Goal: Task Accomplishment & Management: Manage account settings

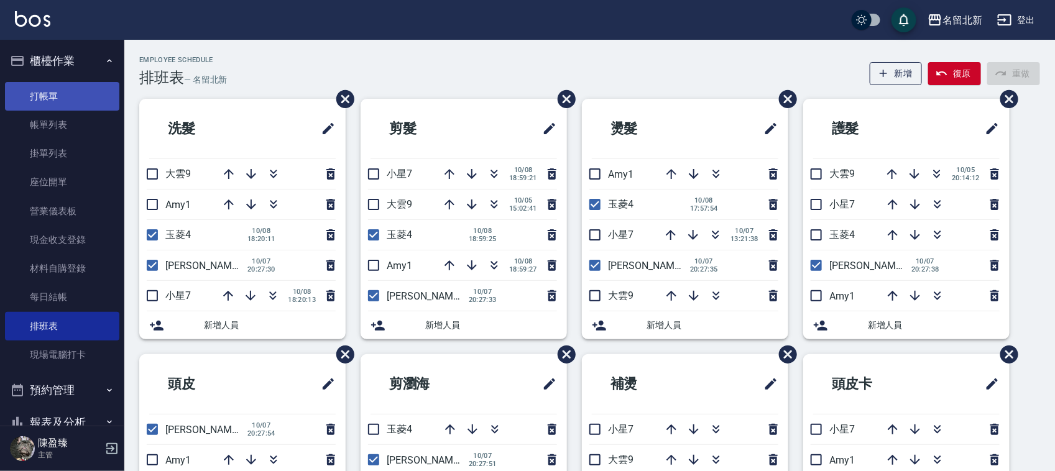
click at [53, 90] on link "打帳單" at bounding box center [62, 96] width 114 height 29
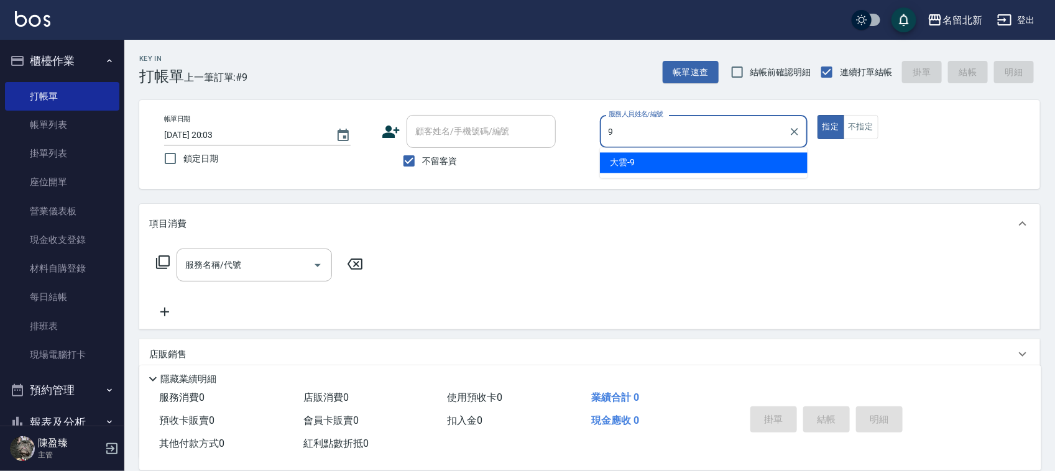
type input "大雲-9"
type button "true"
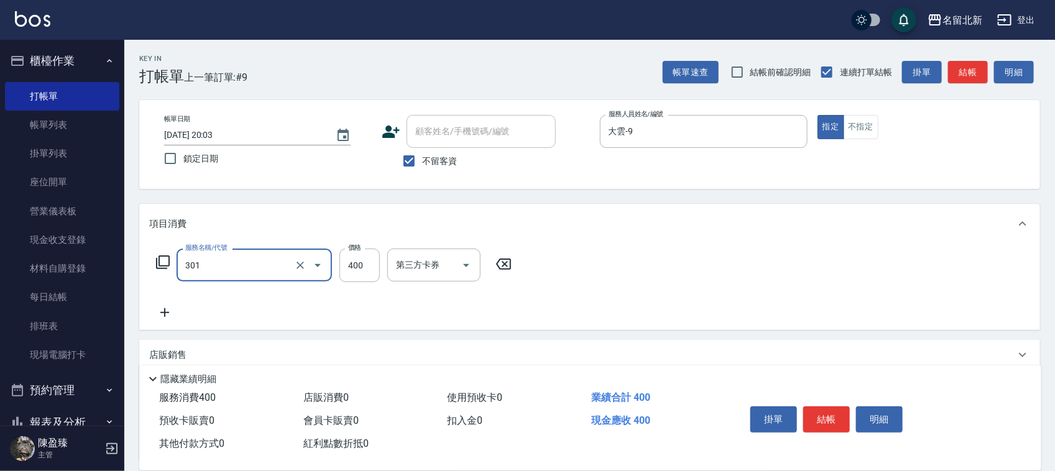
type input "造型剪髮(301)"
type input "388"
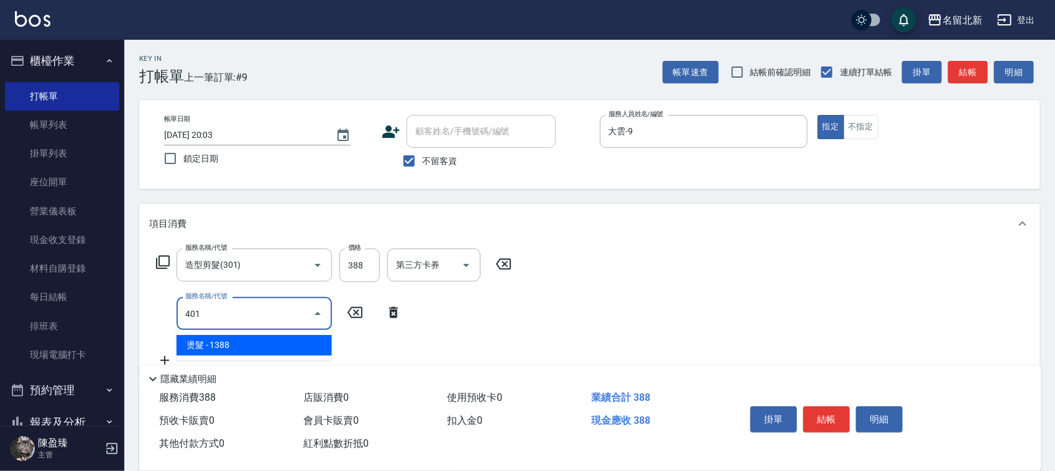
type input "燙髮(401)"
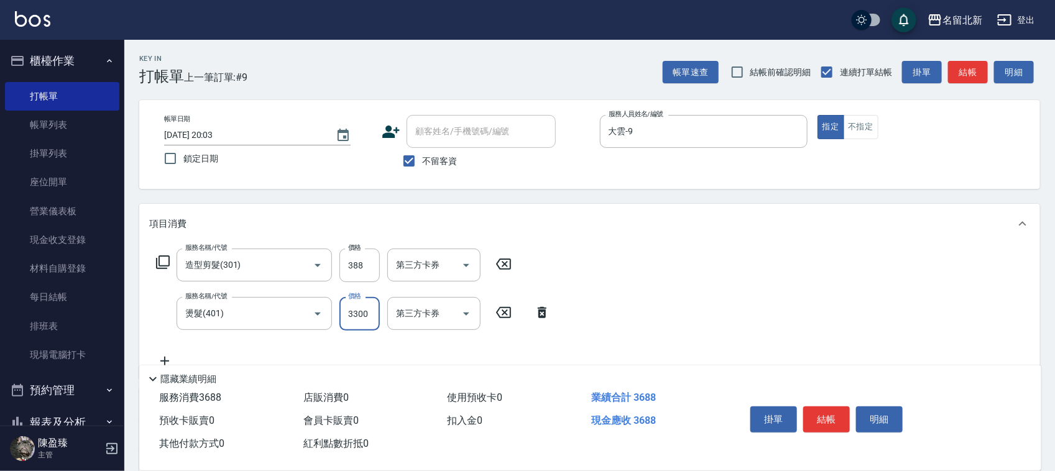
type input "3300"
type input "入公司(p01)"
type input "200"
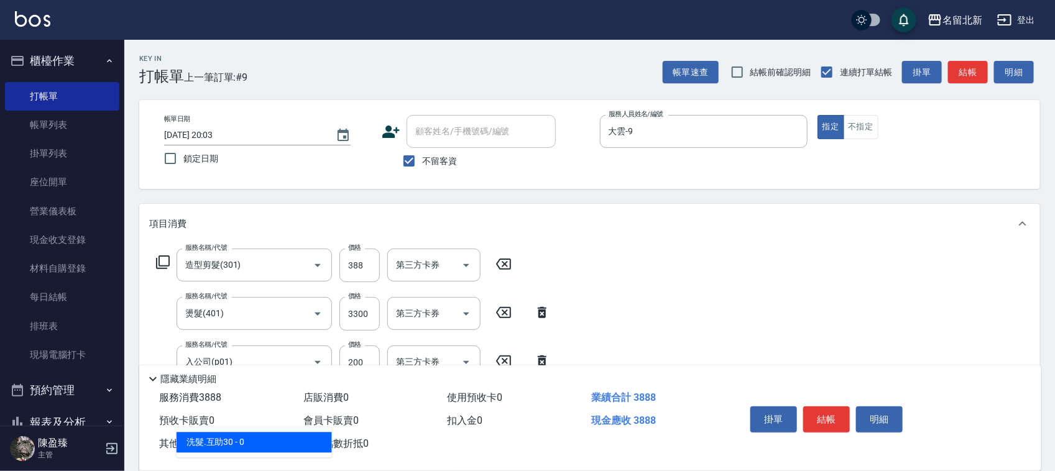
type input "洗髮.互助30(703)"
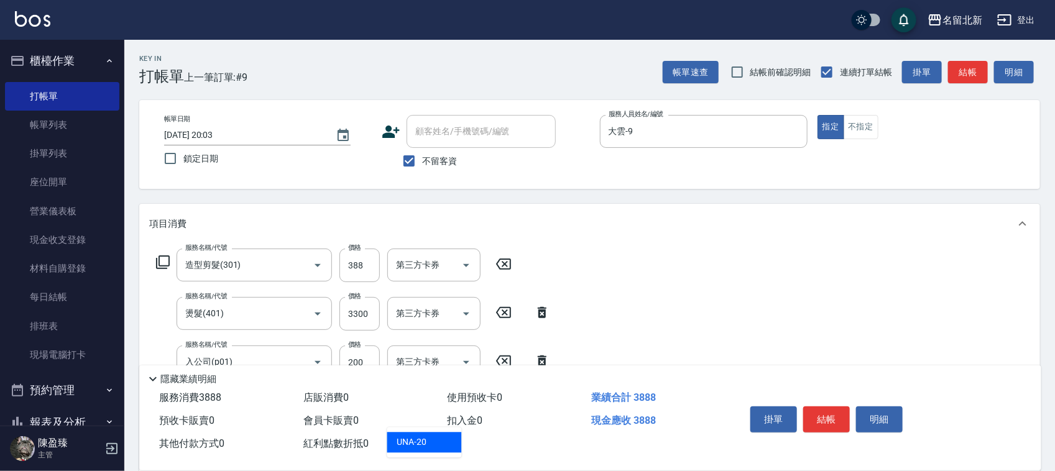
type input "UNA-20"
click at [829, 410] on button "結帳" at bounding box center [826, 420] width 47 height 26
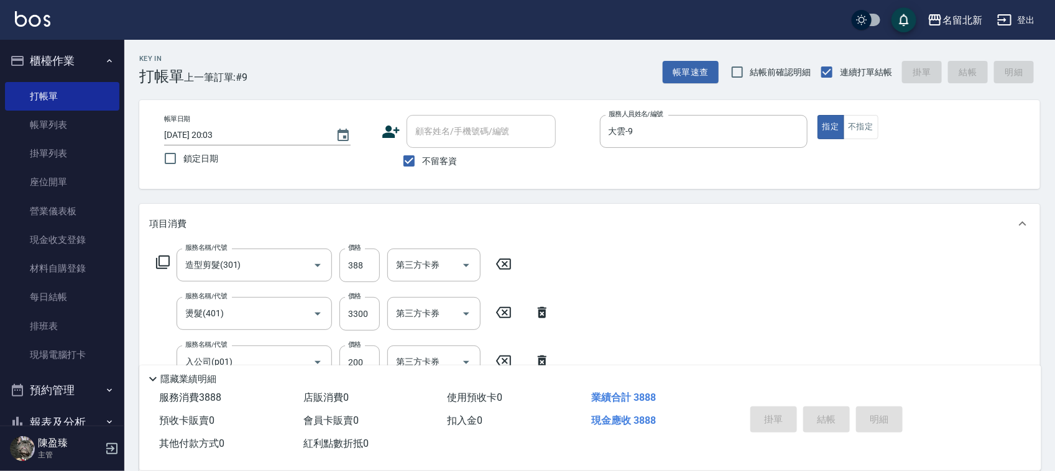
type input "[DATE] 20:04"
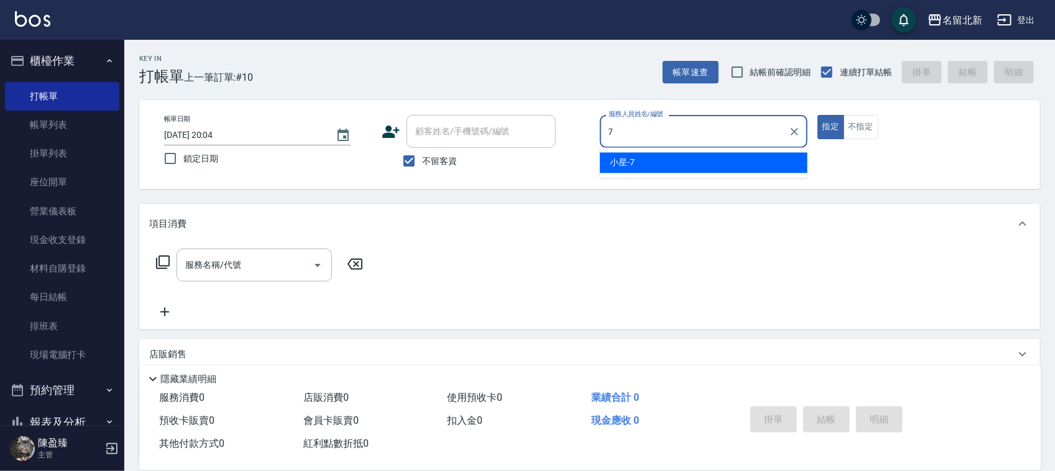
type input "小星-7"
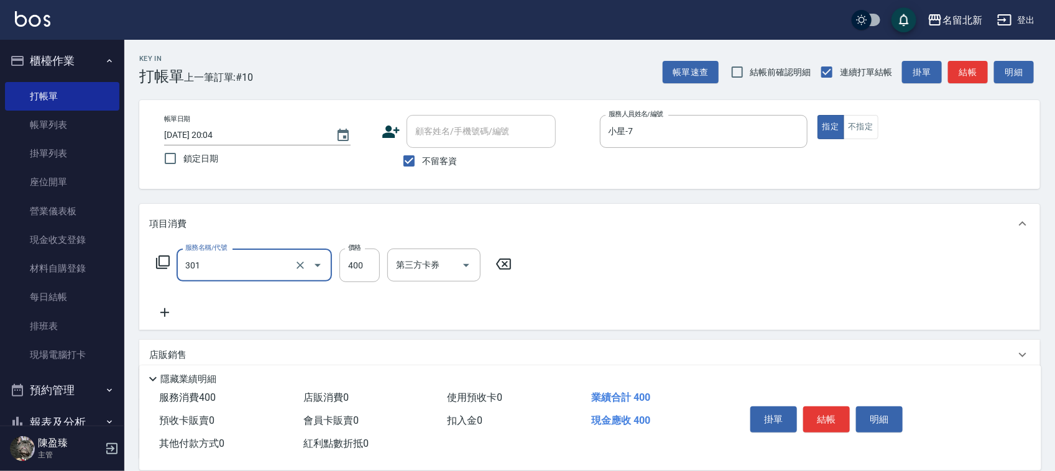
type input "造型剪髮(301)"
type input "500"
click at [832, 417] on button "結帳" at bounding box center [826, 420] width 47 height 26
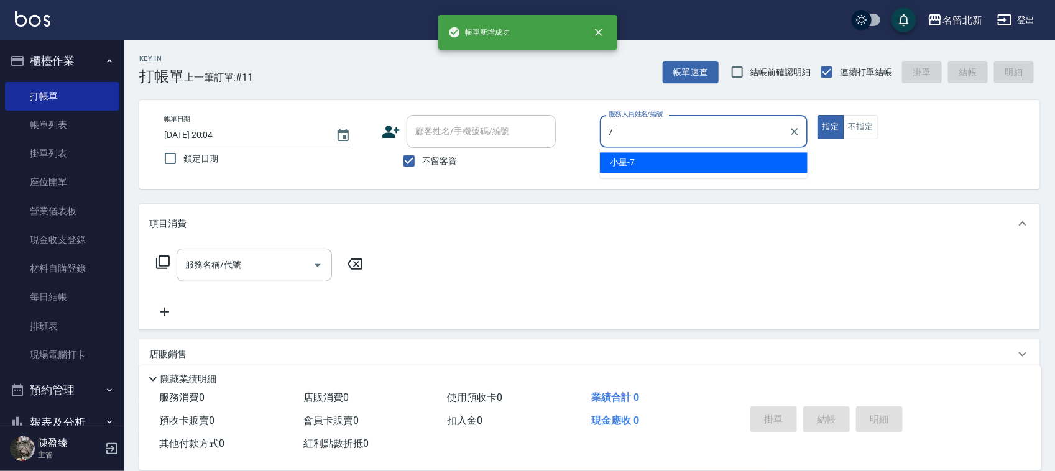
type input "小星-7"
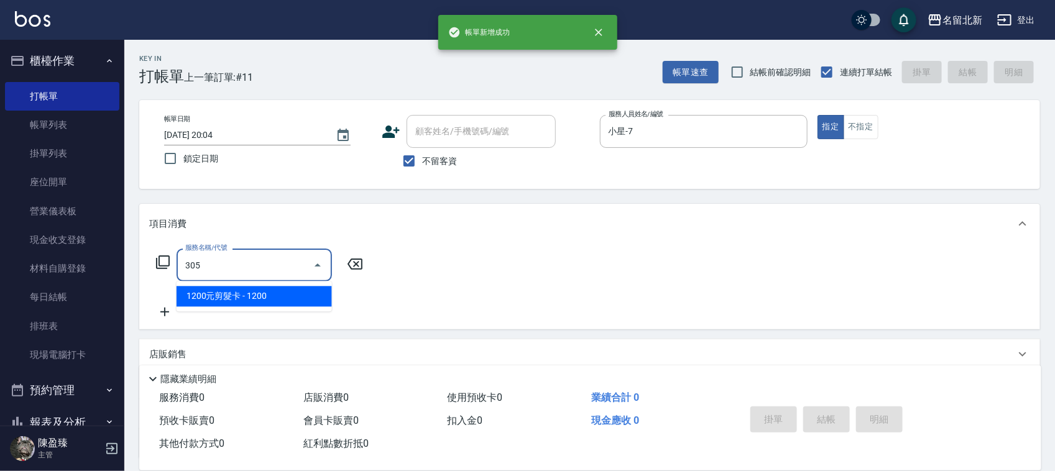
type input "1200元剪髮卡(305)"
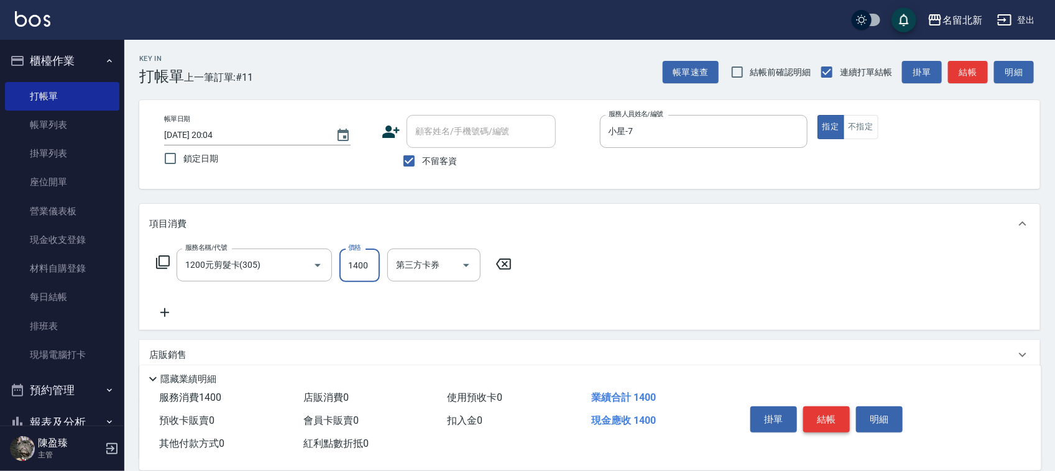
type input "1400"
click at [841, 409] on button "結帳" at bounding box center [826, 420] width 47 height 26
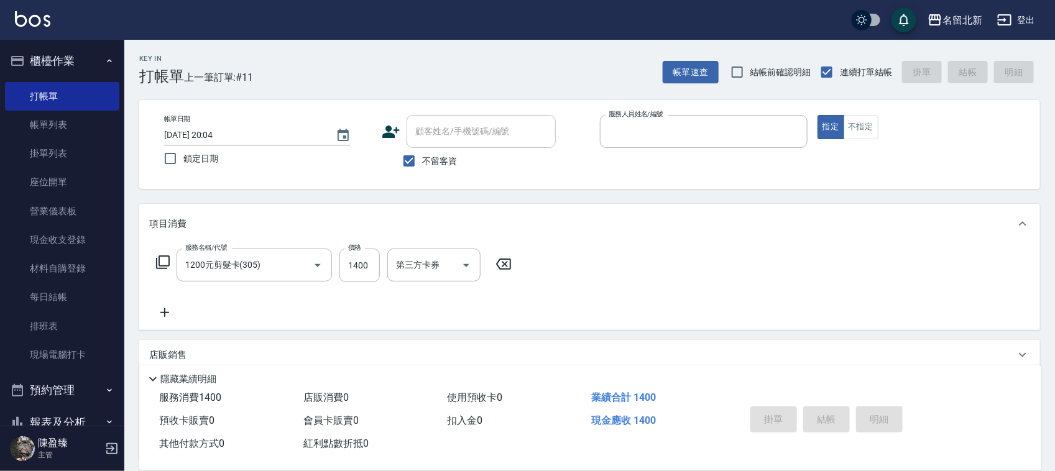
type input "1"
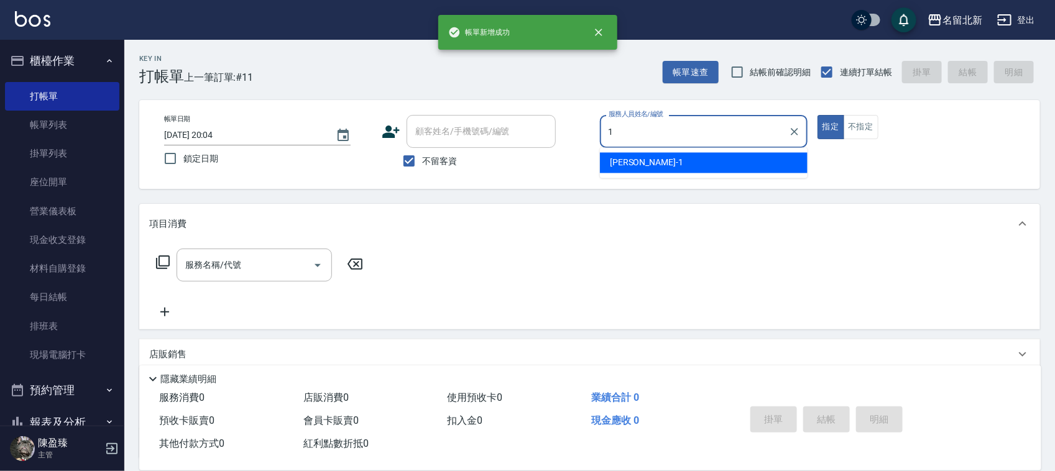
type input "[PERSON_NAME]-1"
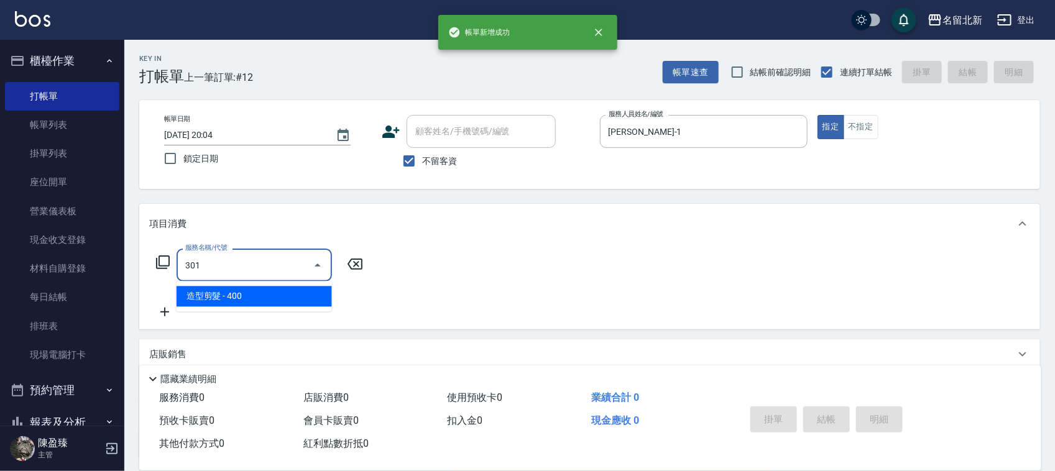
type input "造型剪髮(301)"
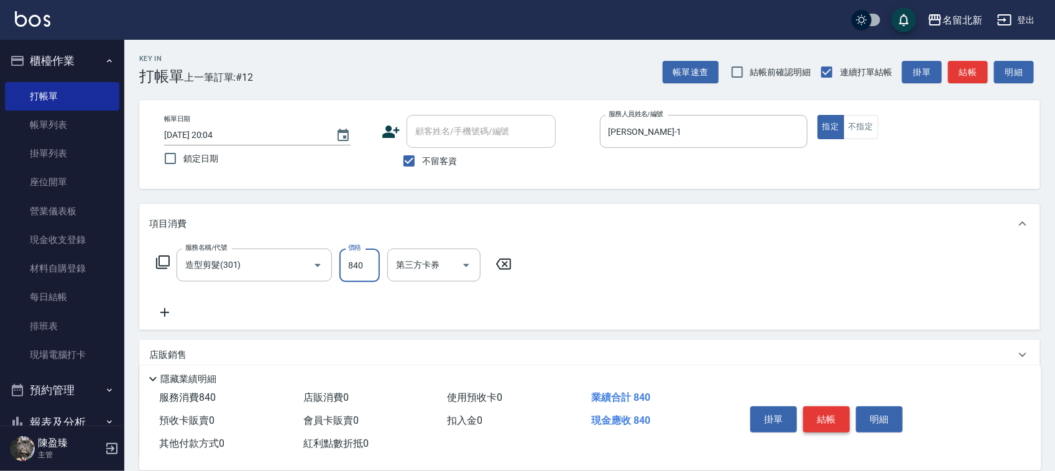
type input "840"
click at [838, 409] on button "結帳" at bounding box center [826, 420] width 47 height 26
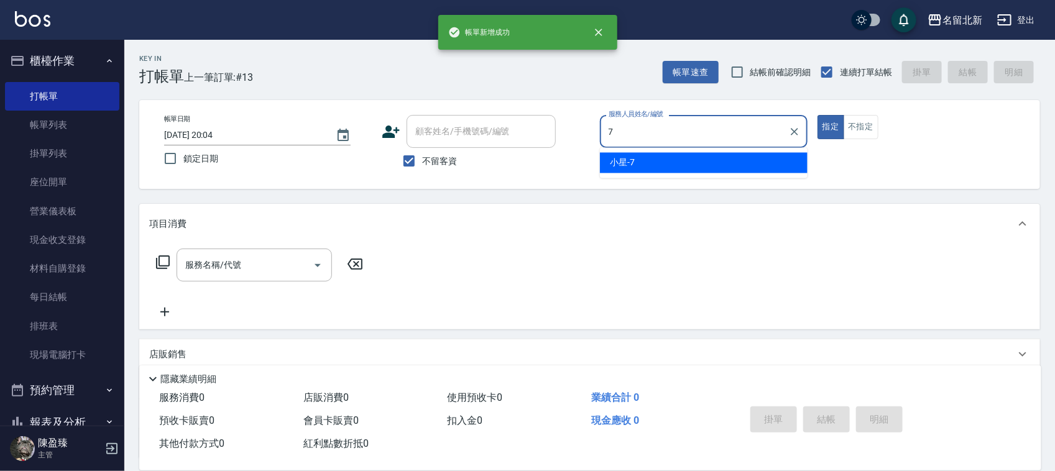
type input "小星-7"
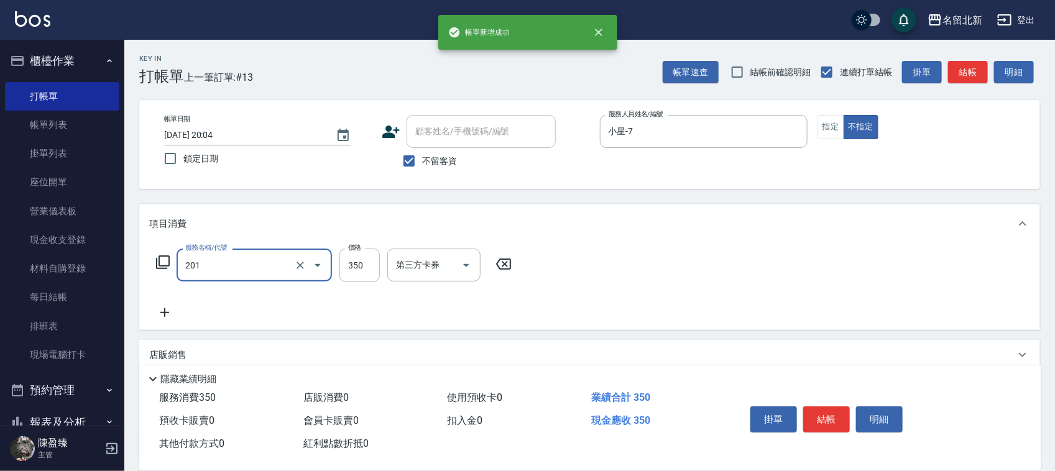
type input "一般洗髮(201)"
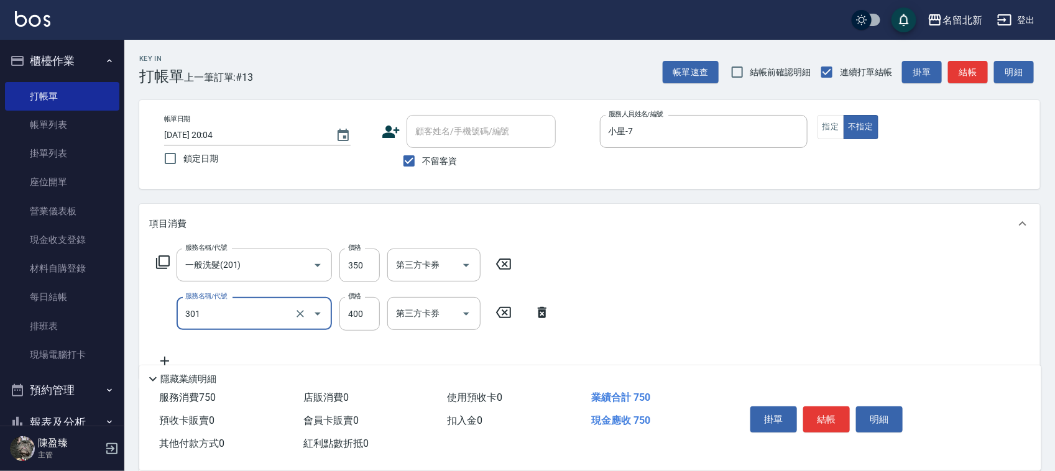
type input "造型剪髮(301)"
type input "388"
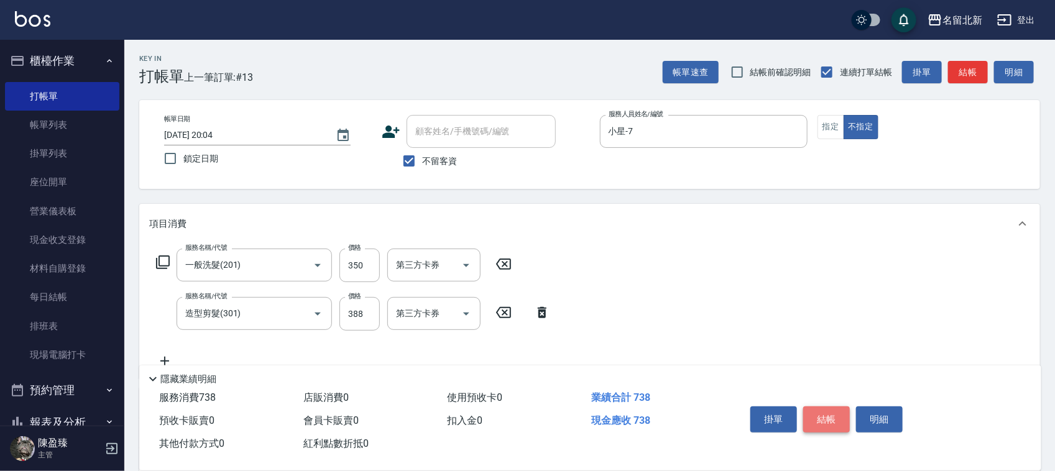
click at [815, 407] on button "結帳" at bounding box center [826, 420] width 47 height 26
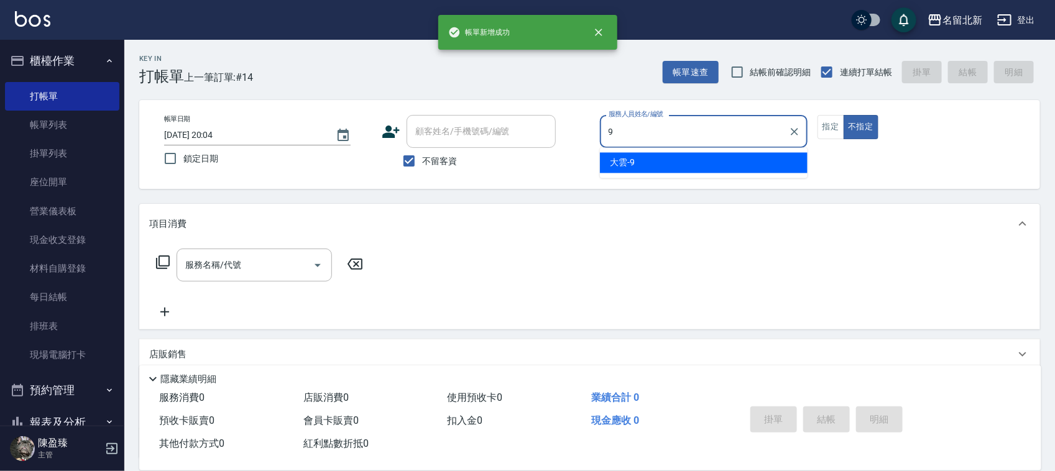
type input "大雲-9"
type button "false"
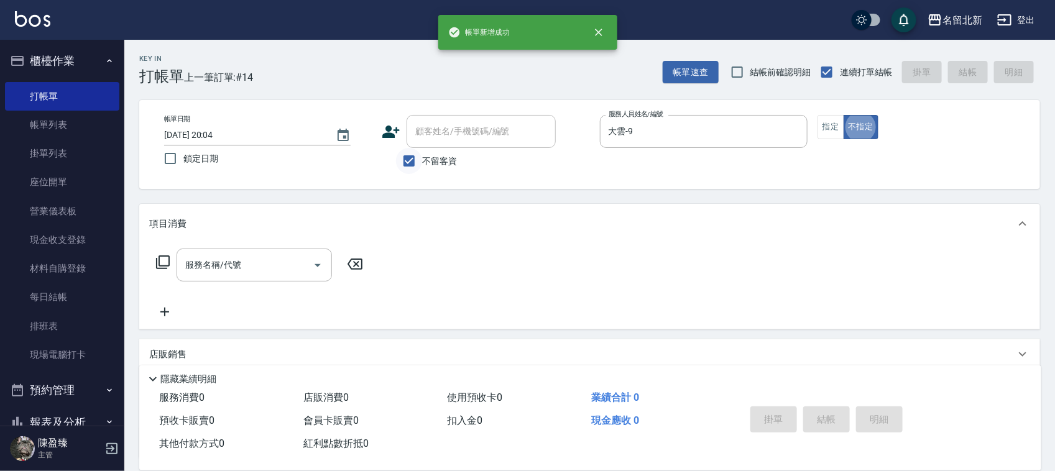
click at [399, 166] on input "不留客資" at bounding box center [409, 161] width 26 height 26
checkbox input "false"
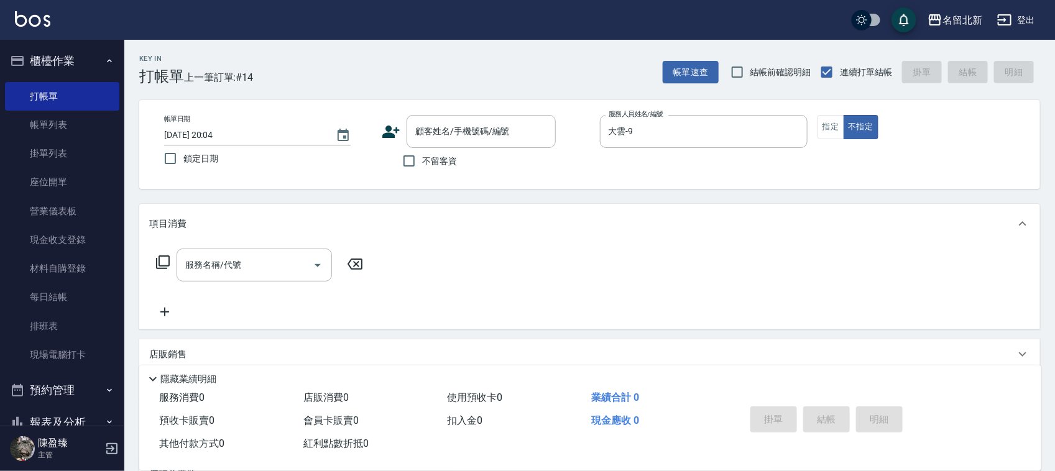
click at [397, 132] on icon at bounding box center [391, 132] width 19 height 19
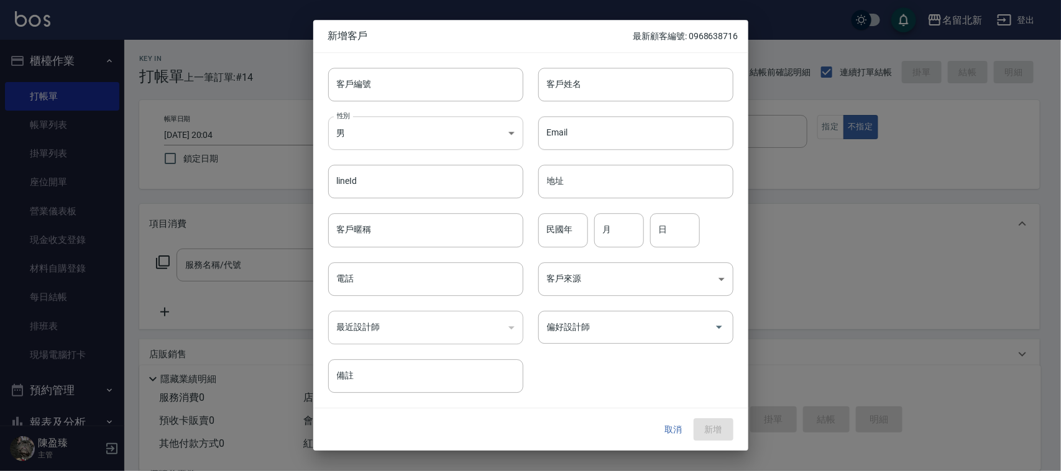
click at [369, 144] on body "名留北新 登出 櫃檯作業 打帳單 帳單列表 掛單列表 座位開單 營業儀表板 現金收支登錄 材料自購登錄 每日結帳 排班表 現場電腦打卡 預約管理 預約管理 單…" at bounding box center [530, 304] width 1061 height 608
click at [375, 215] on li "女" at bounding box center [425, 207] width 195 height 21
type input "[DEMOGRAPHIC_DATA]"
click at [589, 88] on input "客戶姓名" at bounding box center [636, 85] width 195 height 34
type input "[PERSON_NAME]"
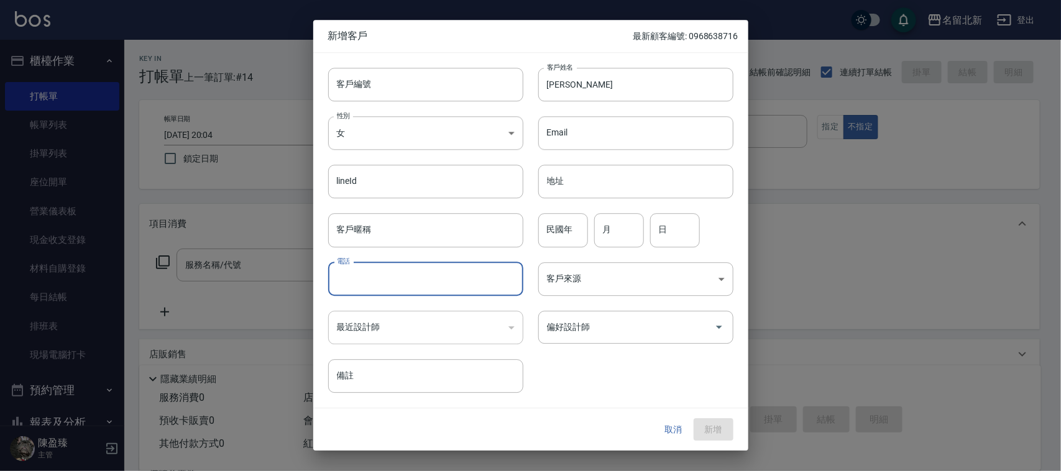
click at [400, 287] on input "電話" at bounding box center [425, 279] width 195 height 34
type input "0934106206"
click at [728, 432] on button "新增" at bounding box center [714, 430] width 40 height 23
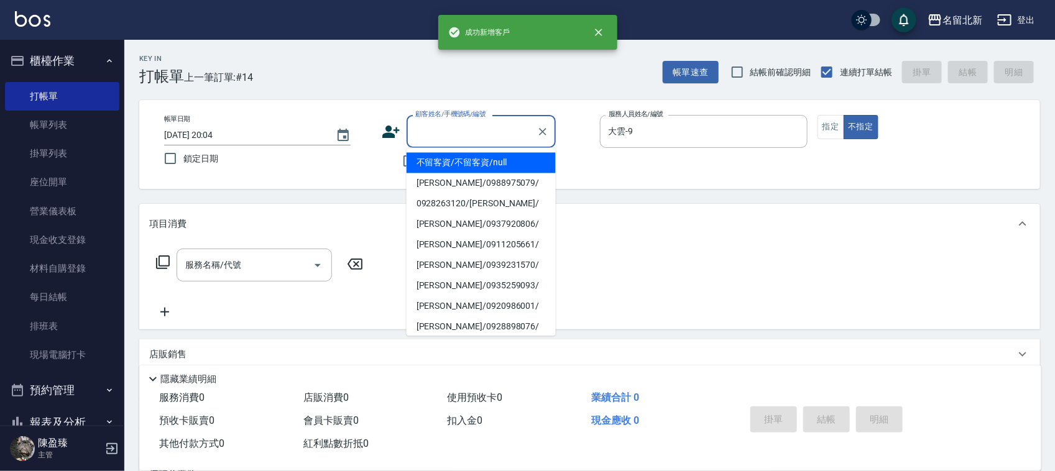
click at [515, 134] on input "顧客姓名/手機號碼/編號" at bounding box center [471, 132] width 119 height 22
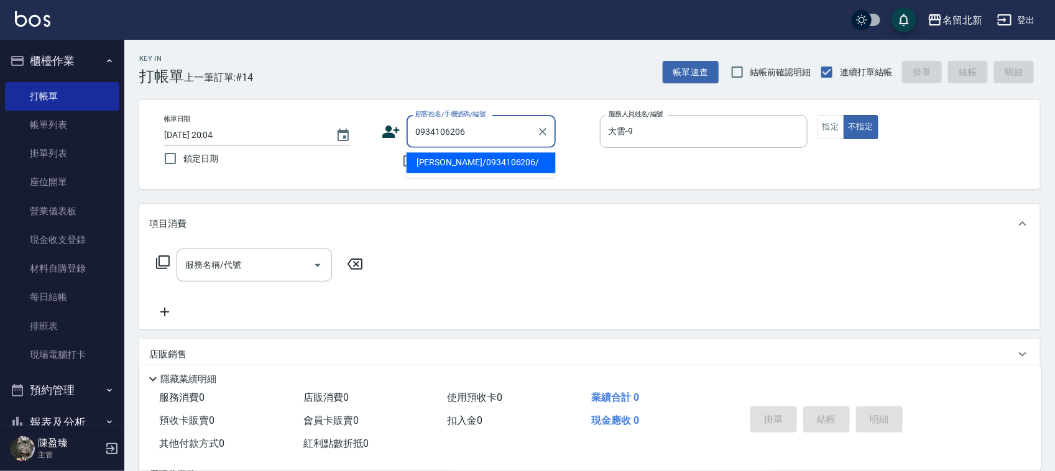
type input "[PERSON_NAME]/0934106206/"
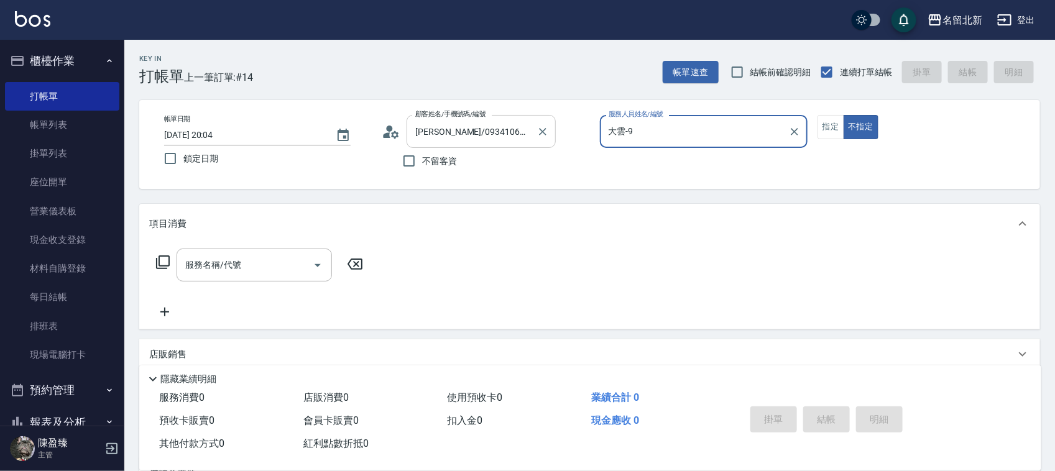
click at [844, 115] on button "不指定" at bounding box center [861, 127] width 35 height 24
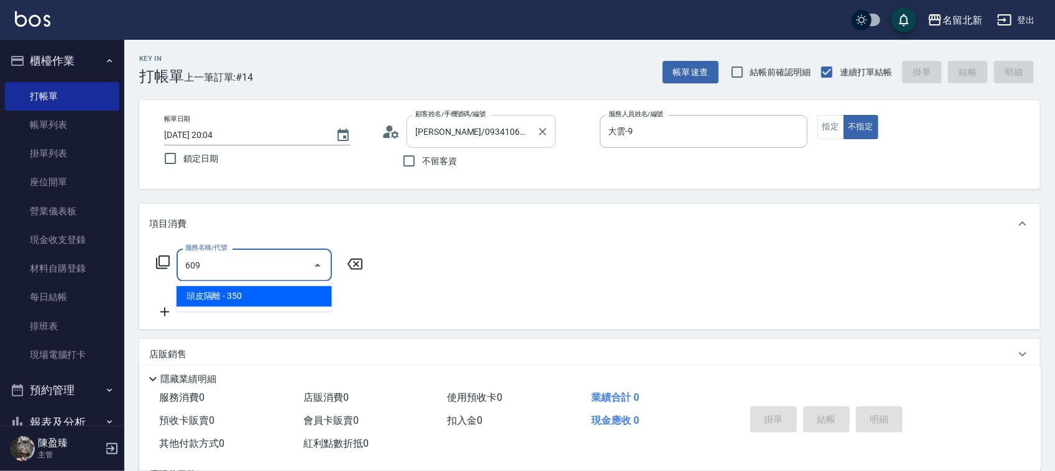
type input "頭皮隔離(609)"
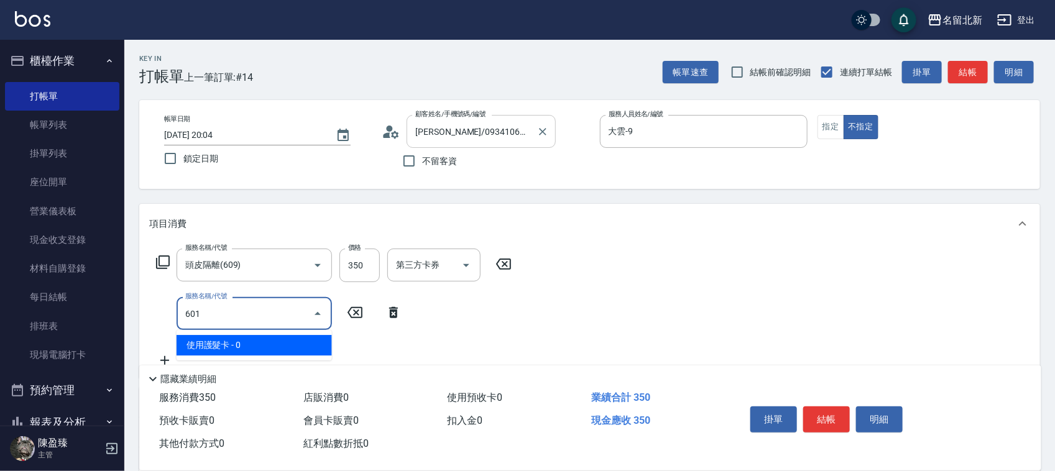
type input "使用護髮卡(601)"
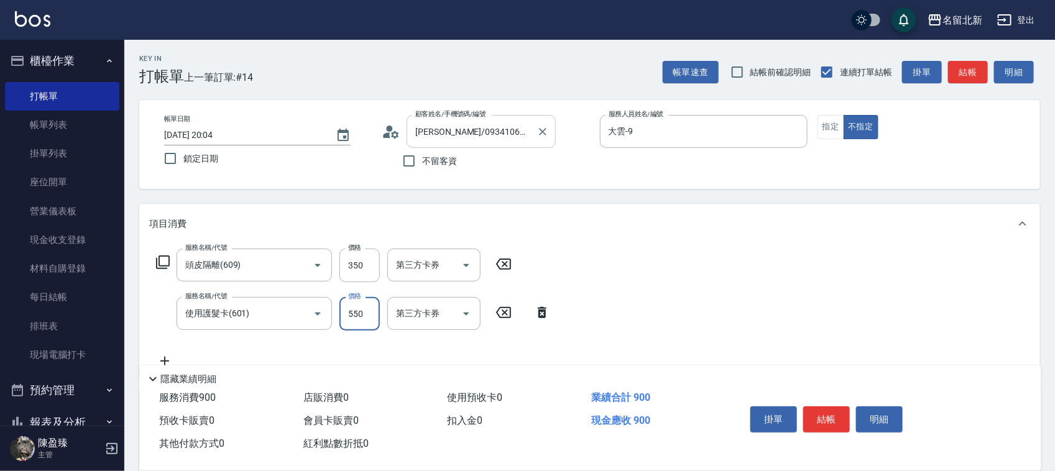
type input "550"
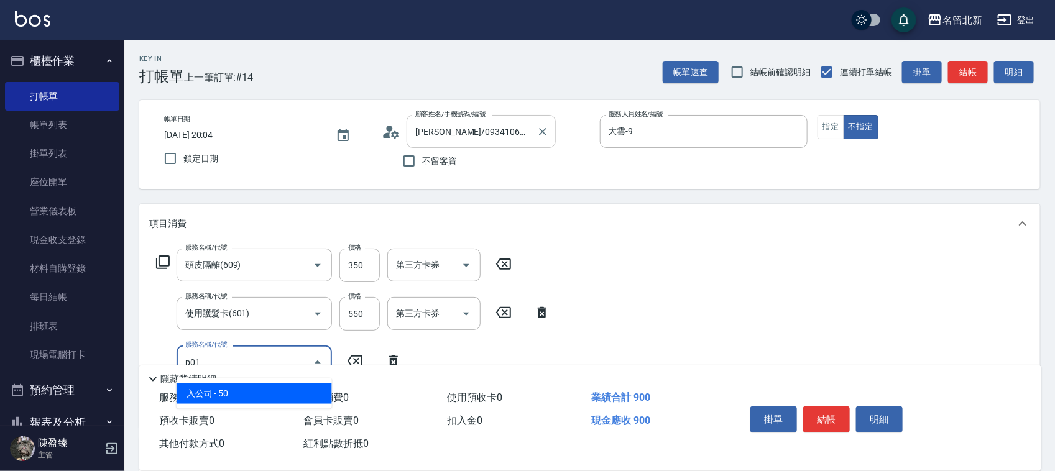
type input "入公司(p01)"
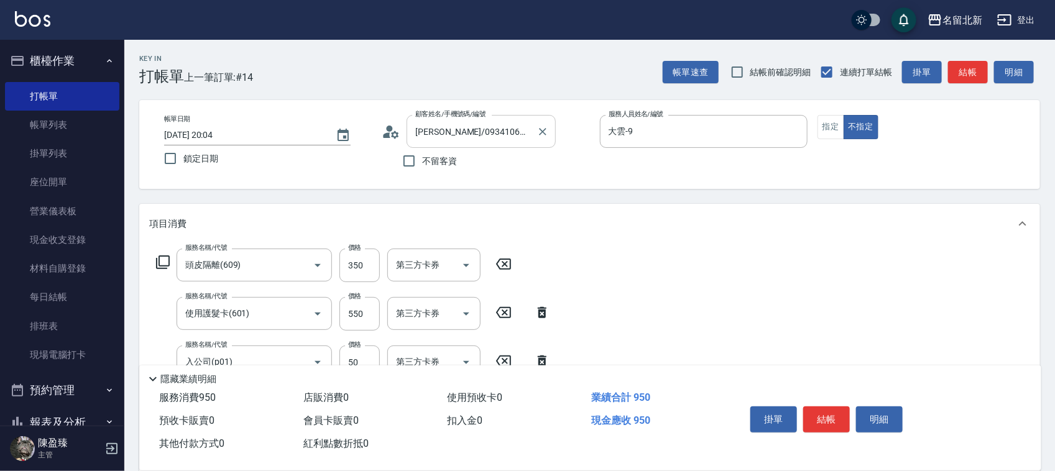
type input "染髮(501)"
type input "1800"
type input "互助200(720)"
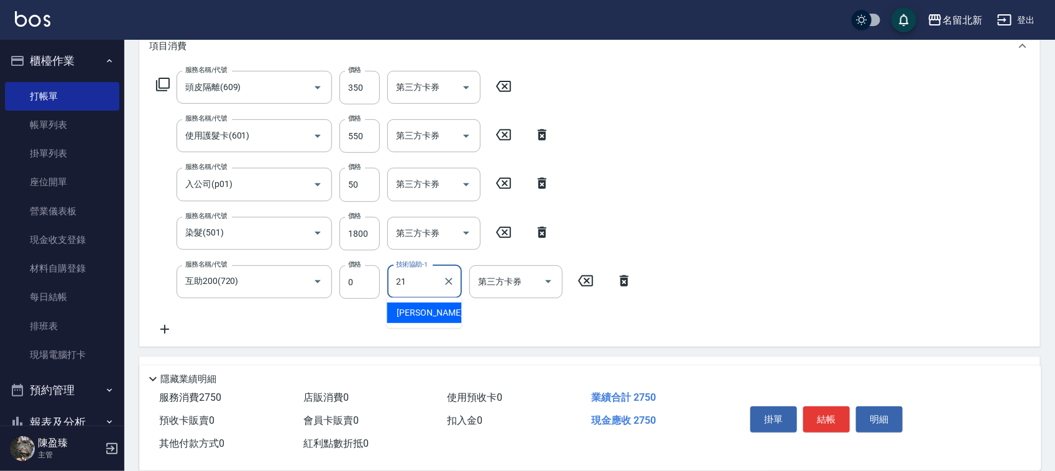
scroll to position [330, 0]
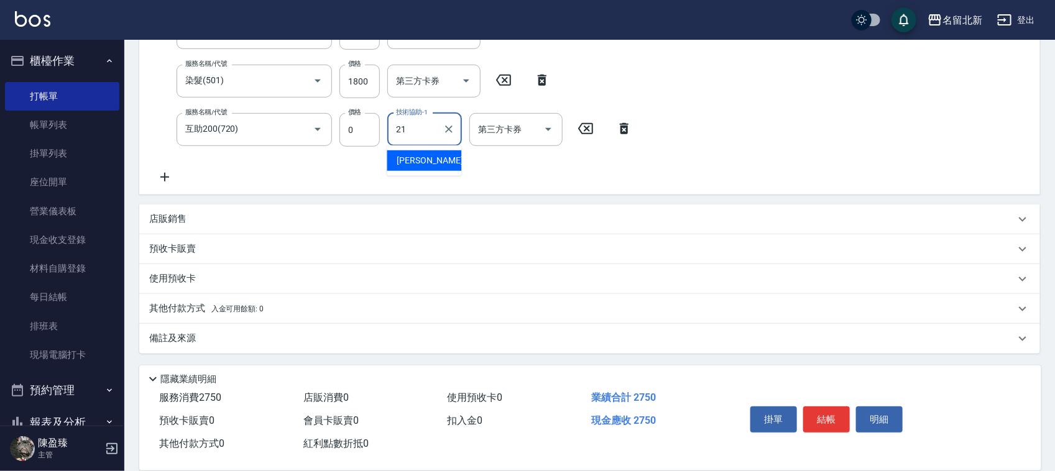
type input "[PERSON_NAME]-21"
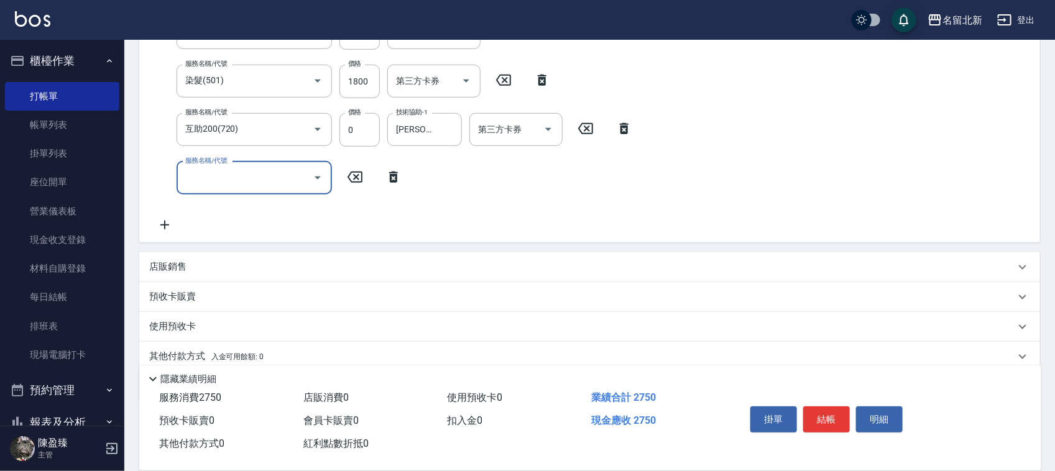
scroll to position [47, 0]
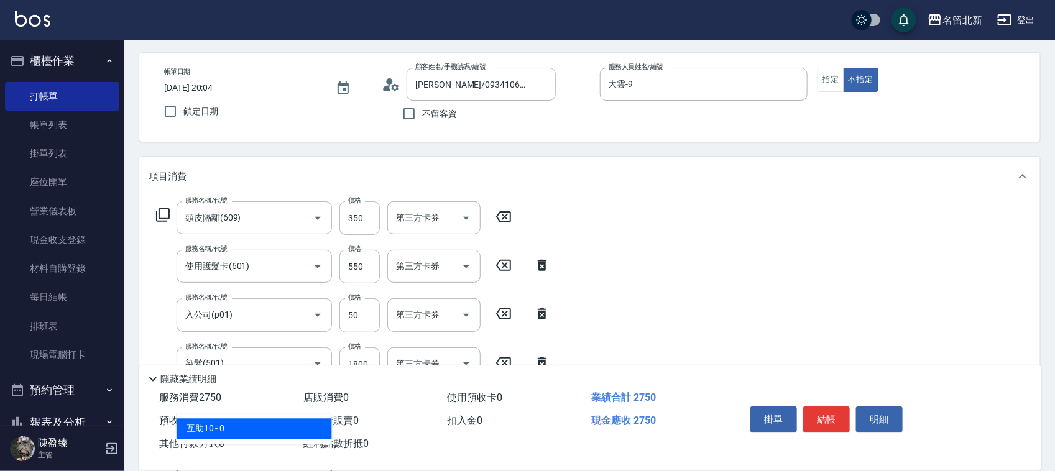
type input "互助10(701)"
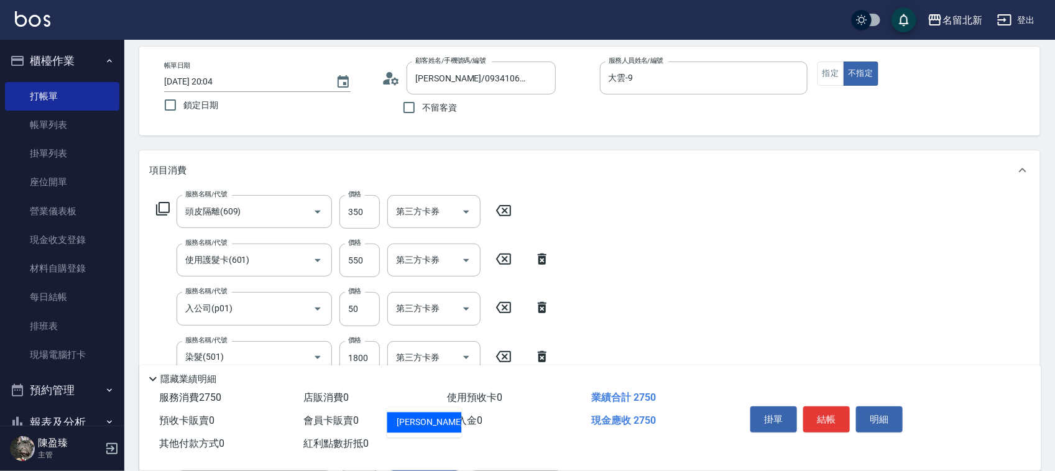
type input "[PERSON_NAME]-1"
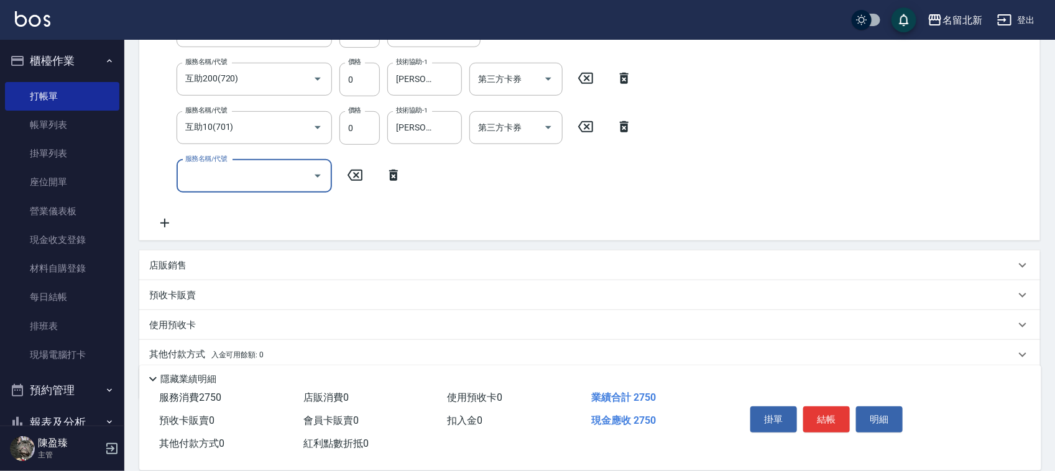
scroll to position [427, 0]
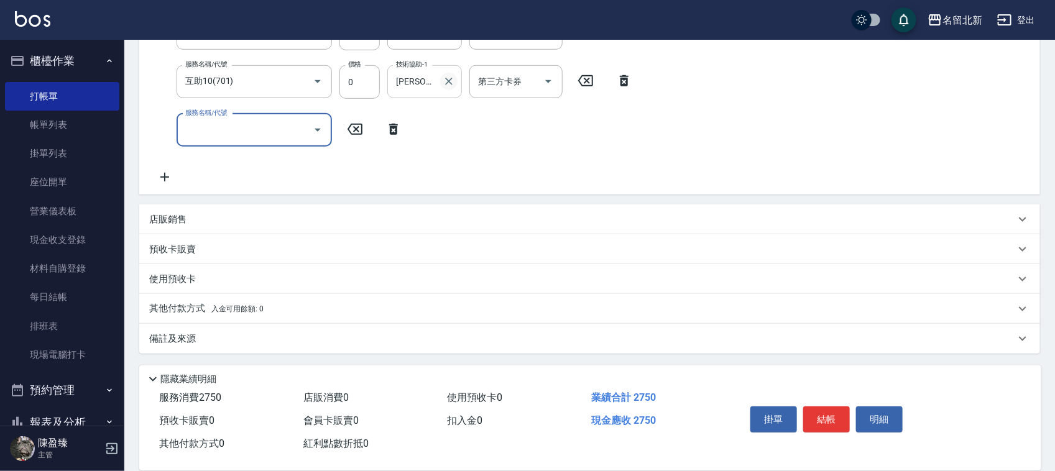
click at [440, 80] on button "Clear" at bounding box center [448, 81] width 17 height 17
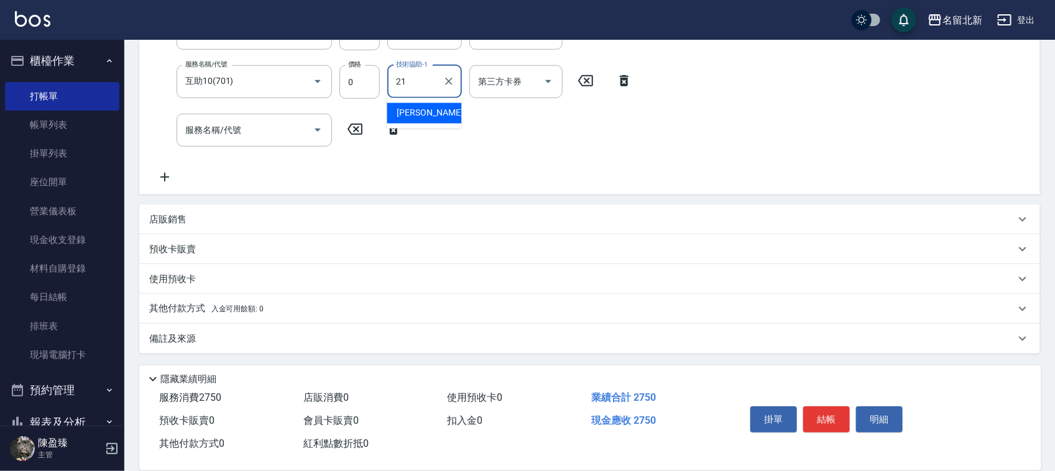
type input "[PERSON_NAME]-21"
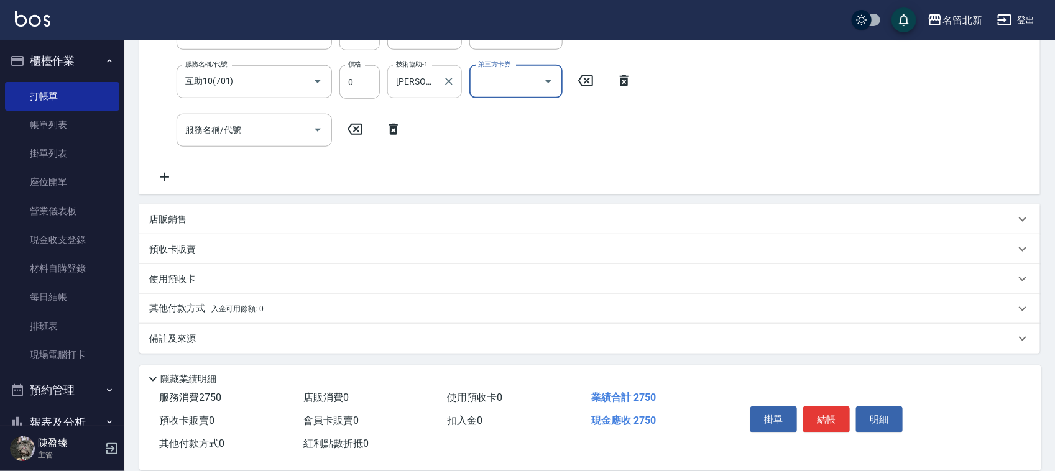
scroll to position [320, 0]
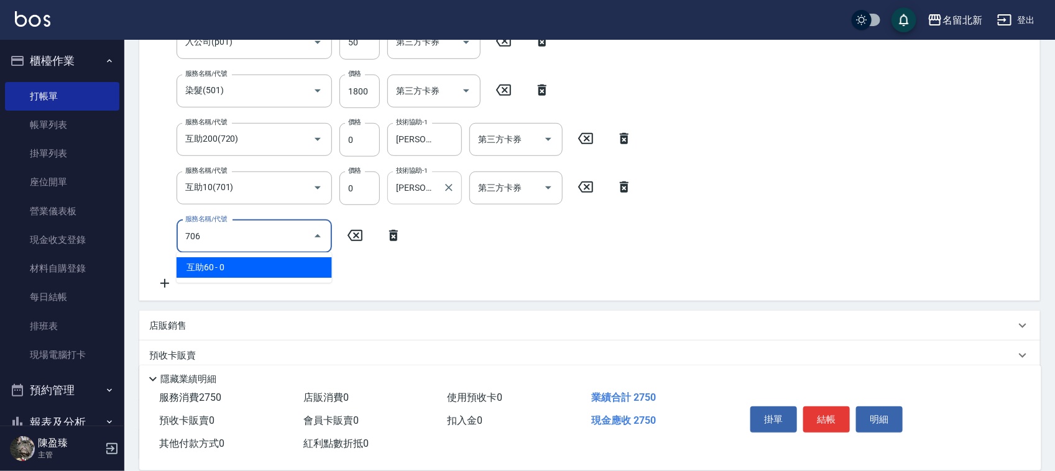
type input "互助60(706)"
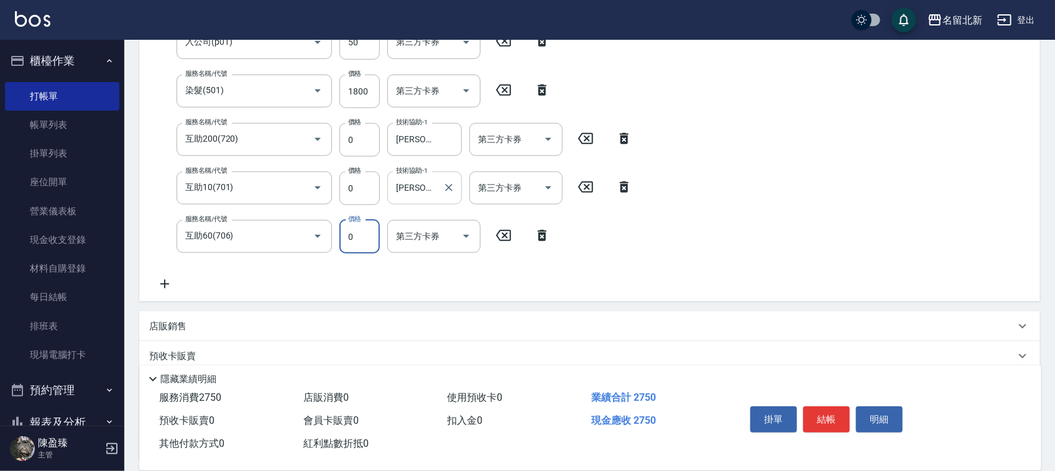
scroll to position [321, 0]
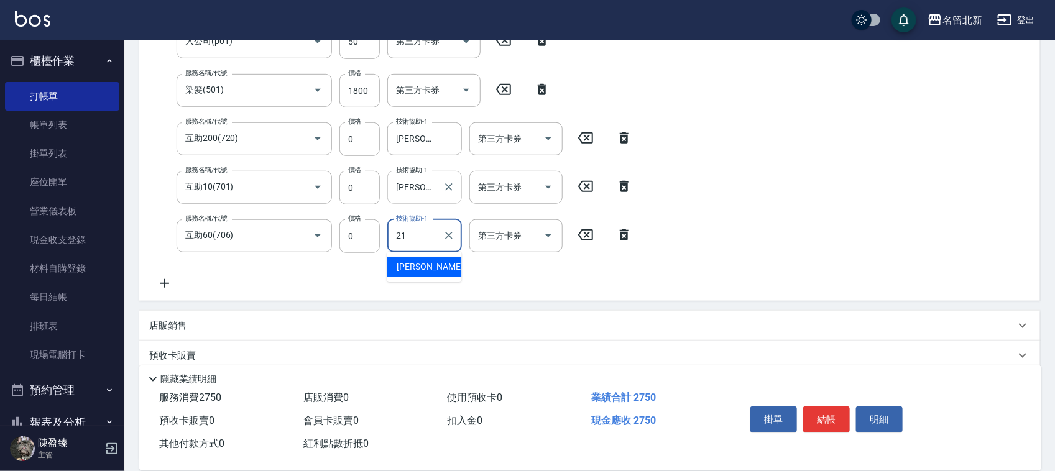
type input "[PERSON_NAME]-21"
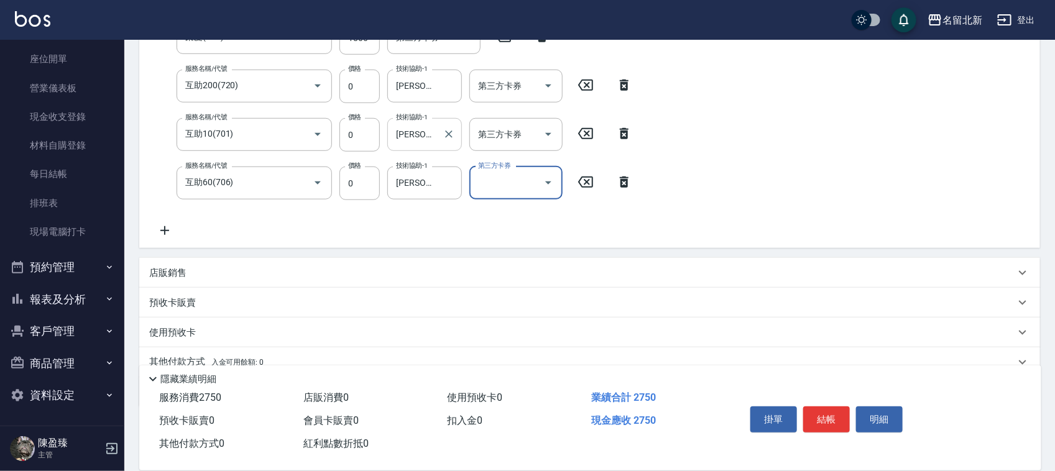
scroll to position [427, 0]
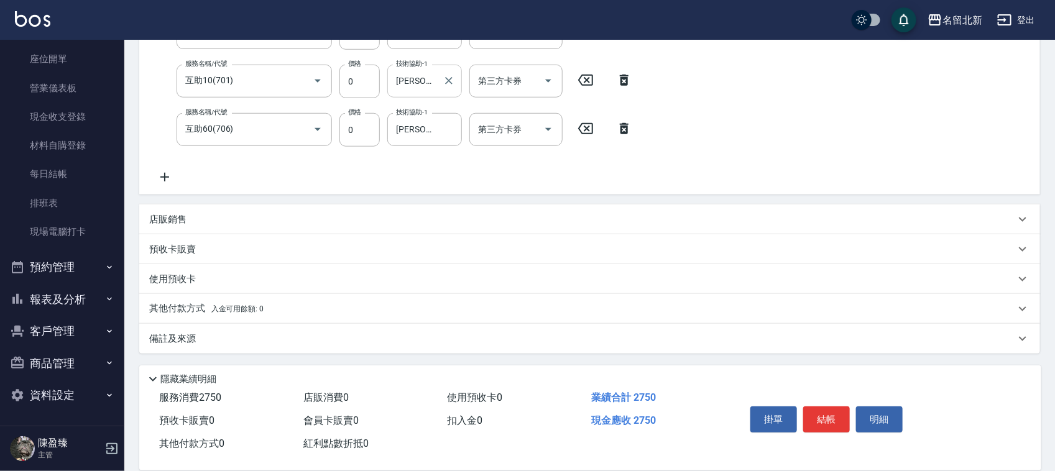
drag, startPoint x: 180, startPoint y: 285, endPoint x: 195, endPoint y: 305, distance: 24.5
click at [195, 305] on div "項目消費 服務名稱/代號 頭皮隔離(609) 服務名稱/代號 價格 350 價格 第三方卡券 第三方卡券 服務名稱/代號 使用護髮卡(601) 服務名稱/代號…" at bounding box center [589, 65] width 901 height 577
click at [195, 307] on p "其他付款方式 入金可用餘額: 0" at bounding box center [206, 309] width 114 height 14
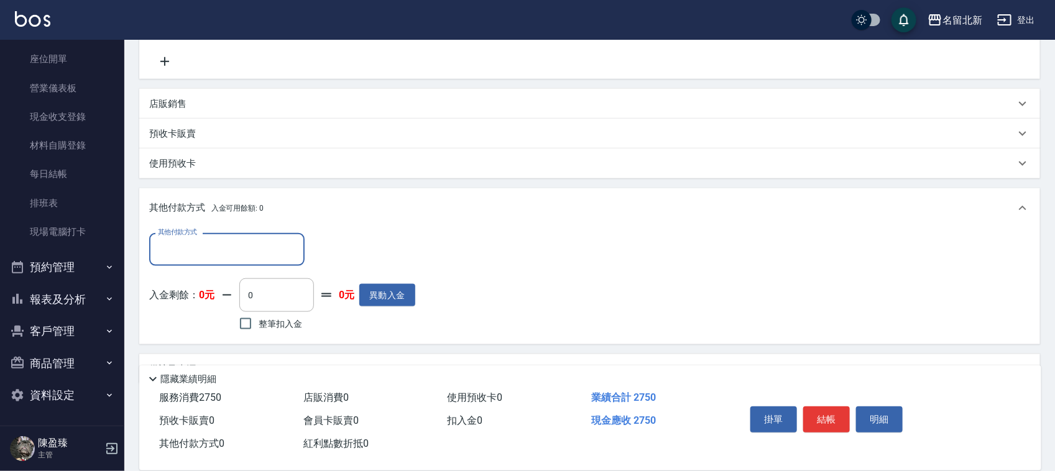
scroll to position [545, 0]
click at [165, 246] on input "其他付款方式" at bounding box center [227, 248] width 144 height 22
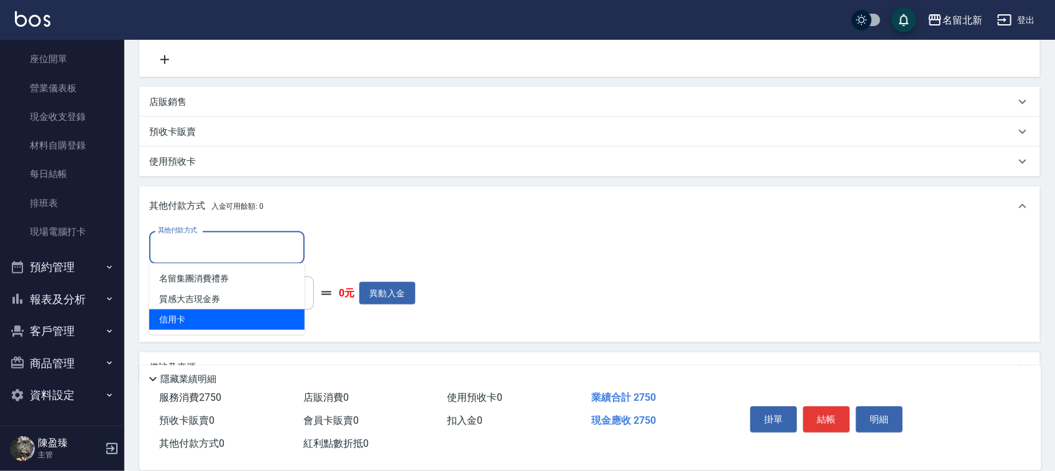
click at [182, 315] on span "信用卡" at bounding box center [226, 320] width 155 height 21
type input "信用卡"
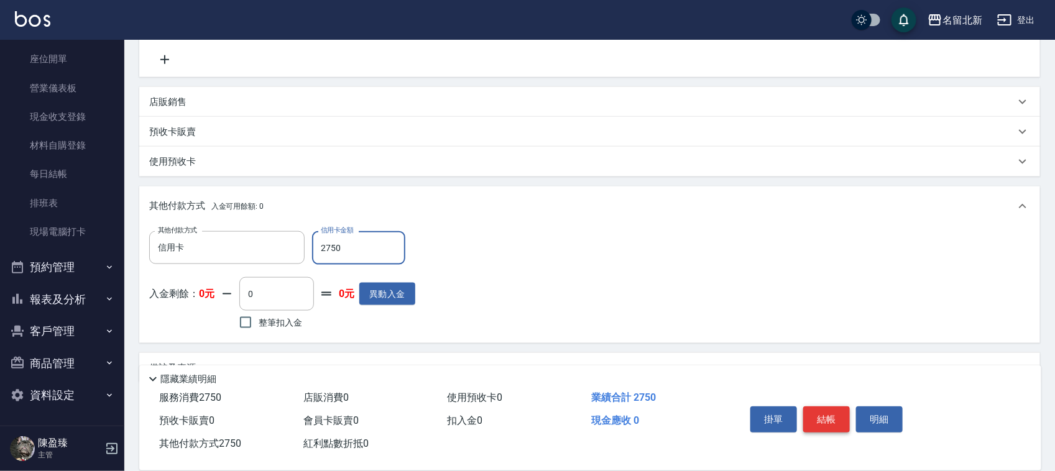
type input "2750"
click at [824, 415] on button "結帳" at bounding box center [826, 420] width 47 height 26
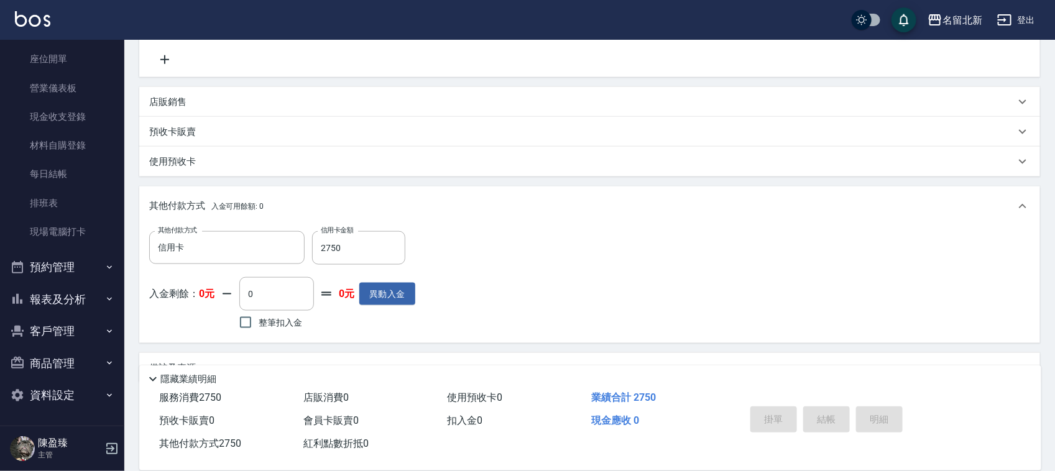
type input "[DATE] 20:05"
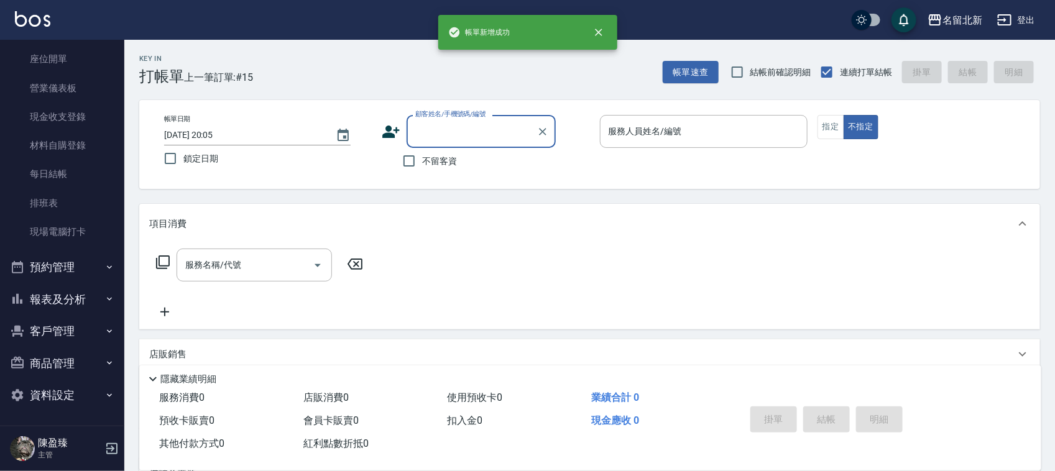
type input "7"
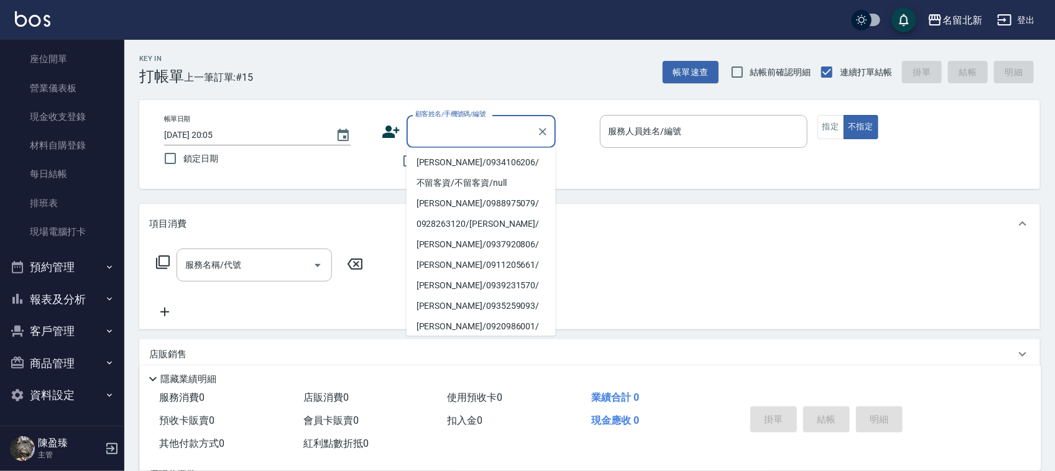
drag, startPoint x: 342, startPoint y: 64, endPoint x: 374, endPoint y: 81, distance: 36.7
click at [344, 64] on div "Key In 打帳單 上一筆訂單:#15 帳單速查 結帳前確認明細 連續打單結帳 掛單 結帳 明細" at bounding box center [582, 62] width 916 height 45
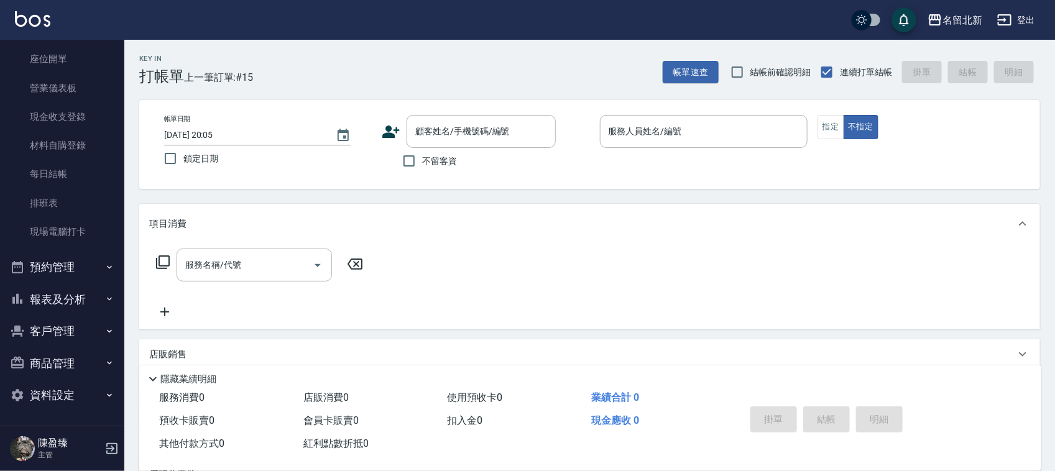
click at [428, 163] on span "不留客資" at bounding box center [439, 161] width 35 height 13
click at [422, 163] on input "不留客資" at bounding box center [409, 161] width 26 height 26
checkbox input "true"
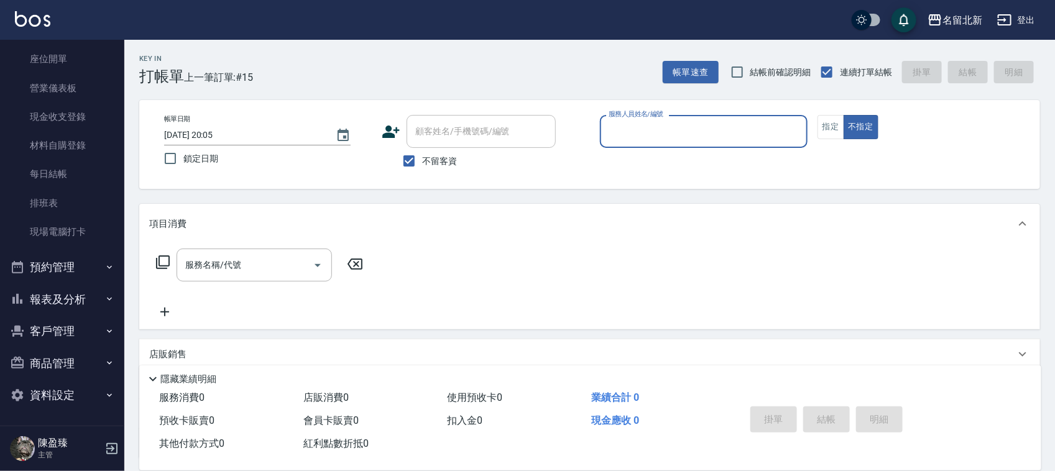
click at [636, 135] on input "服務人員姓名/編號" at bounding box center [704, 132] width 197 height 22
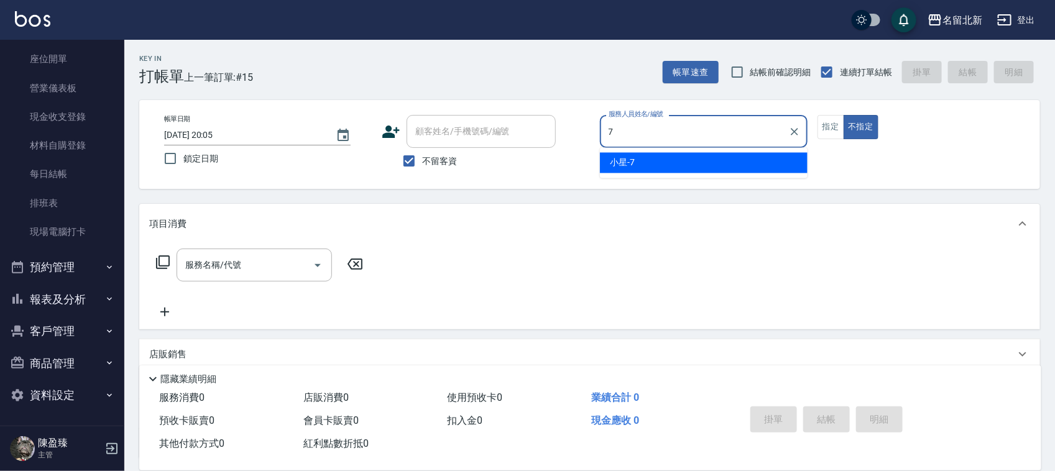
type input "小星-7"
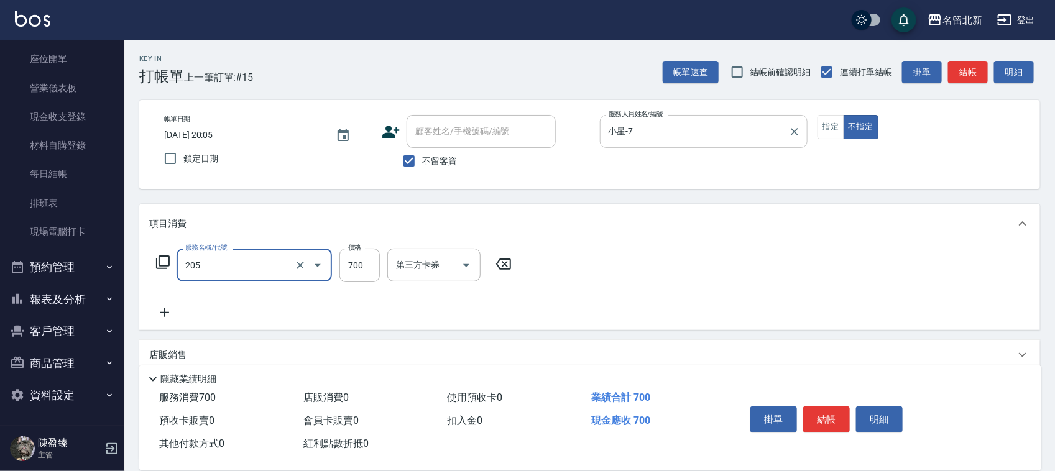
type input "精油+去角質洗(205)"
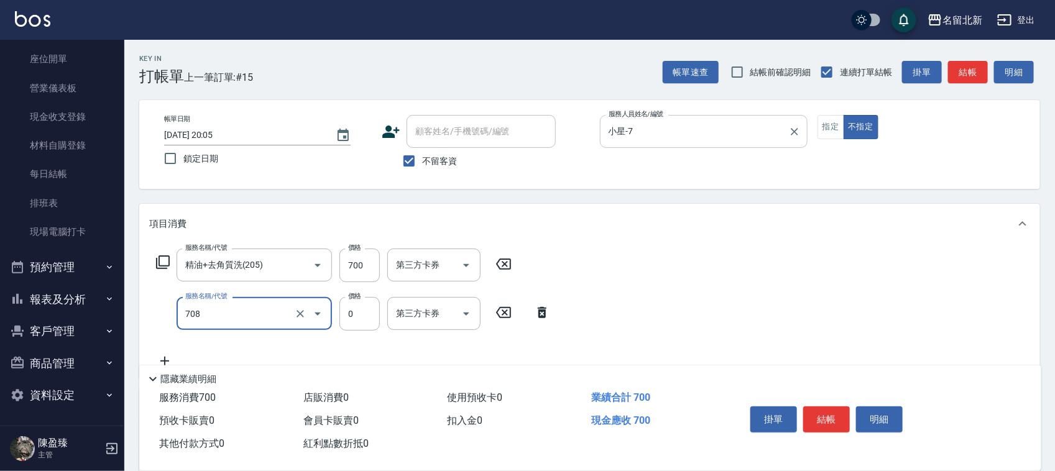
type input "互助80(708)"
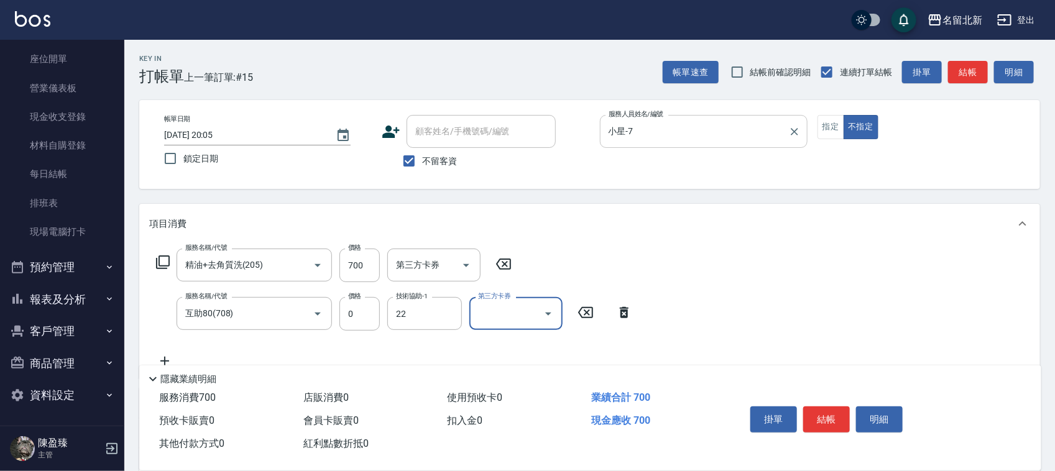
type input "芝芝-22"
drag, startPoint x: 801, startPoint y: 410, endPoint x: 808, endPoint y: 412, distance: 7.6
click at [807, 412] on div "掛單 結帳 明細" at bounding box center [827, 421] width 162 height 39
click at [809, 412] on button "結帳" at bounding box center [826, 420] width 47 height 26
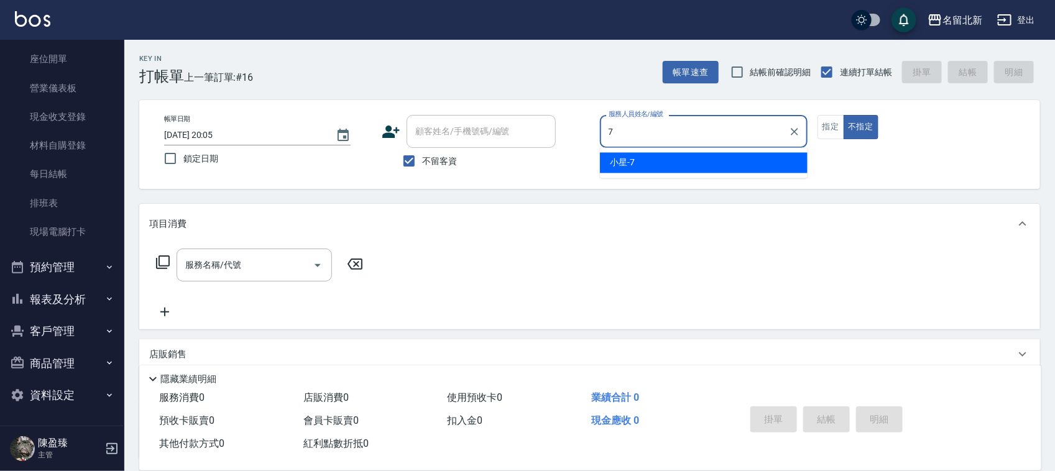
type input "小星-7"
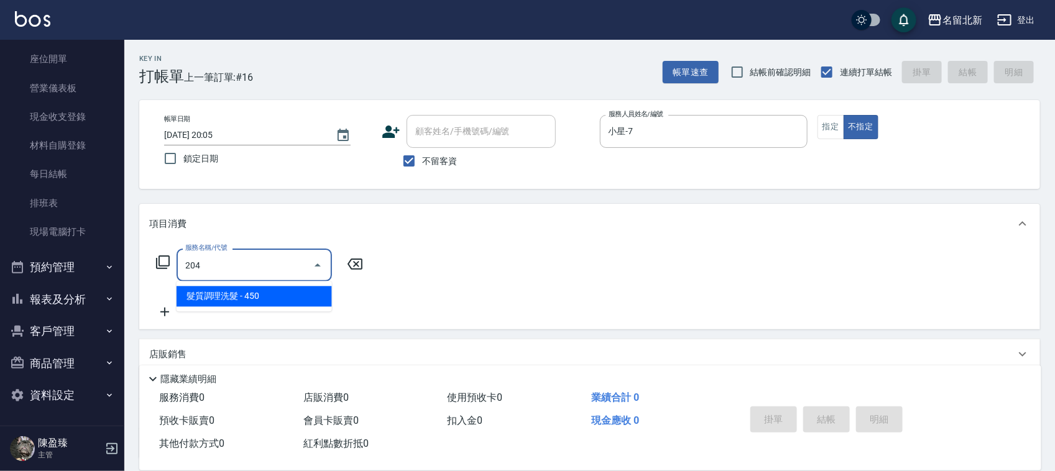
type input "髮質調理洗髮(204)"
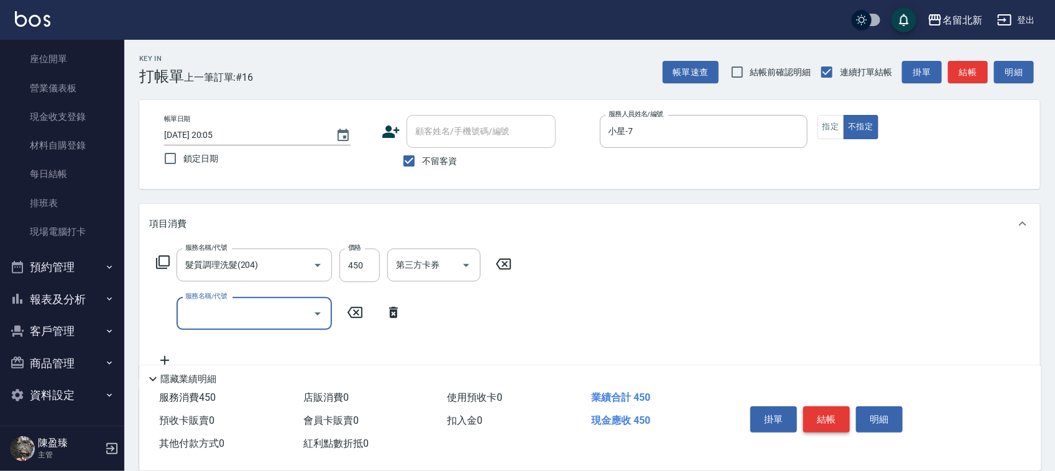
click at [818, 414] on button "結帳" at bounding box center [826, 420] width 47 height 26
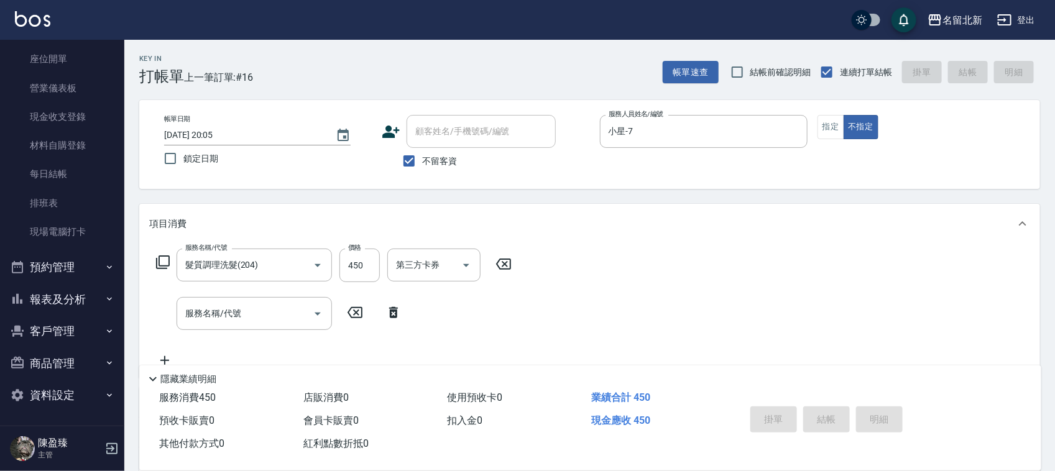
type input "[DATE] 20:06"
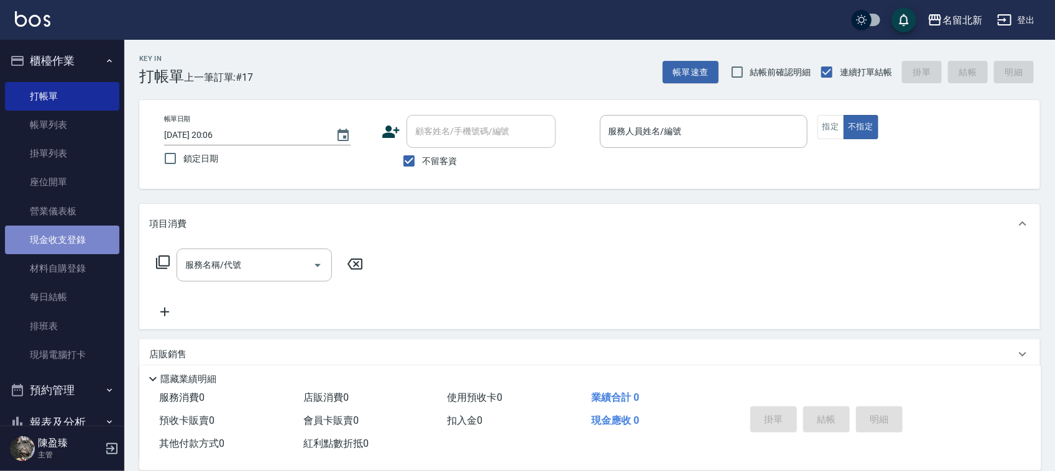
click at [64, 235] on link "現金收支登錄" at bounding box center [62, 240] width 114 height 29
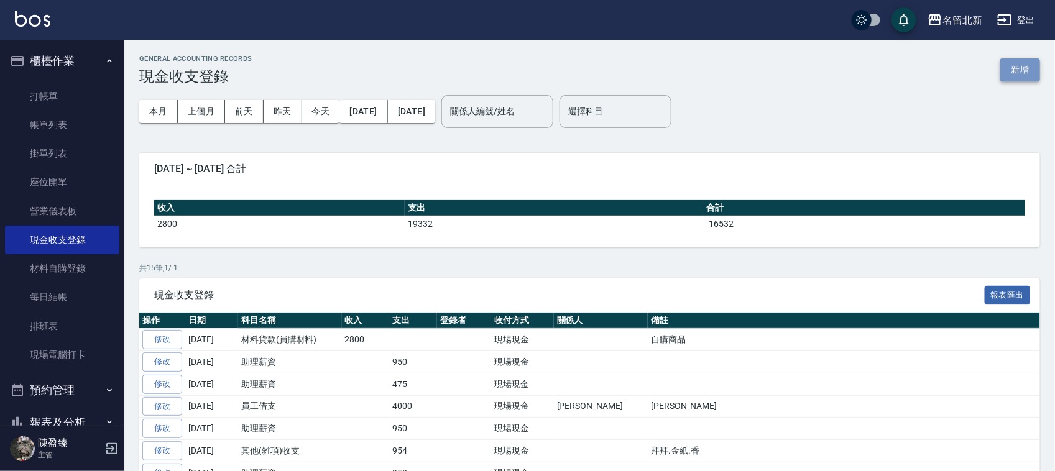
click at [1007, 64] on button "新增" at bounding box center [1021, 69] width 40 height 23
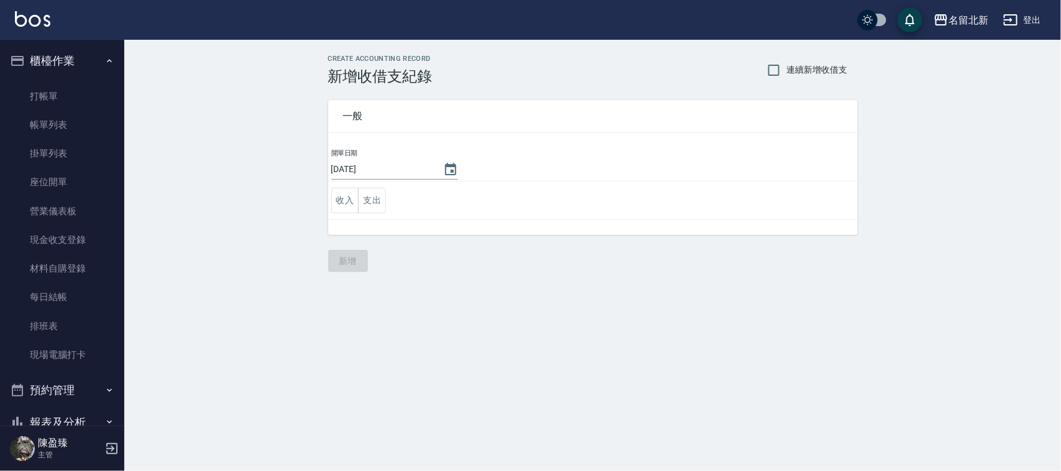
click at [368, 185] on td "收入 支出" at bounding box center [593, 201] width 530 height 39
click at [384, 218] on td "收入 支出" at bounding box center [593, 201] width 530 height 39
click at [379, 211] on button "支出" at bounding box center [372, 200] width 28 height 25
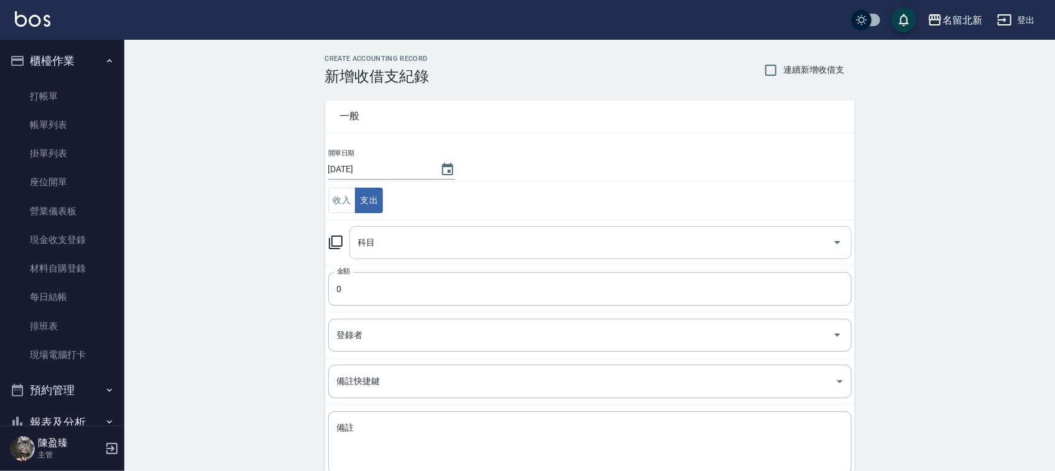
click at [391, 241] on input "科目" at bounding box center [591, 243] width 473 height 22
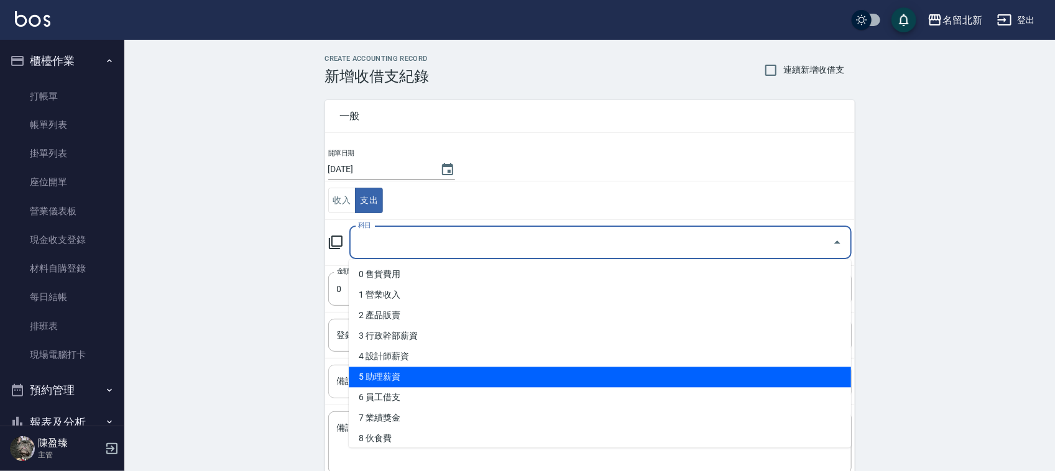
click at [399, 368] on li "5 助理薪資" at bounding box center [600, 378] width 502 height 21
type input "5 助理薪資"
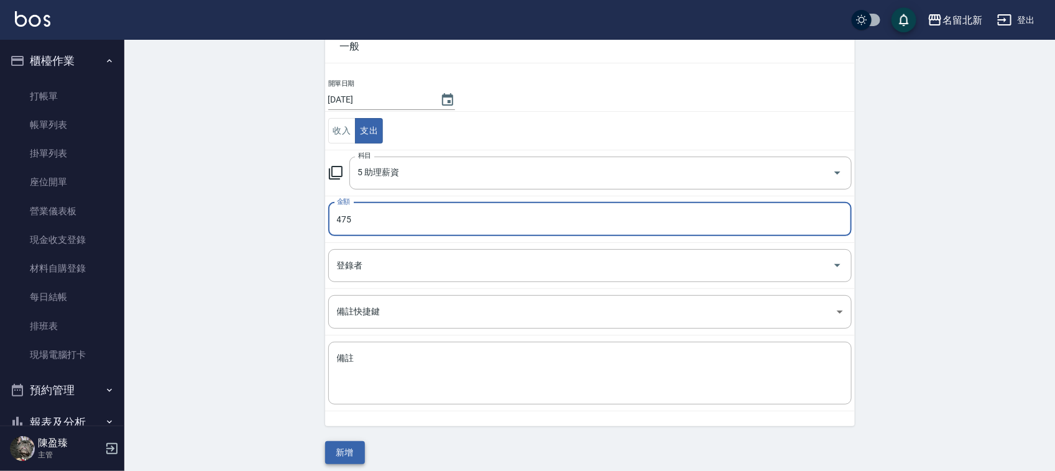
scroll to position [78, 0]
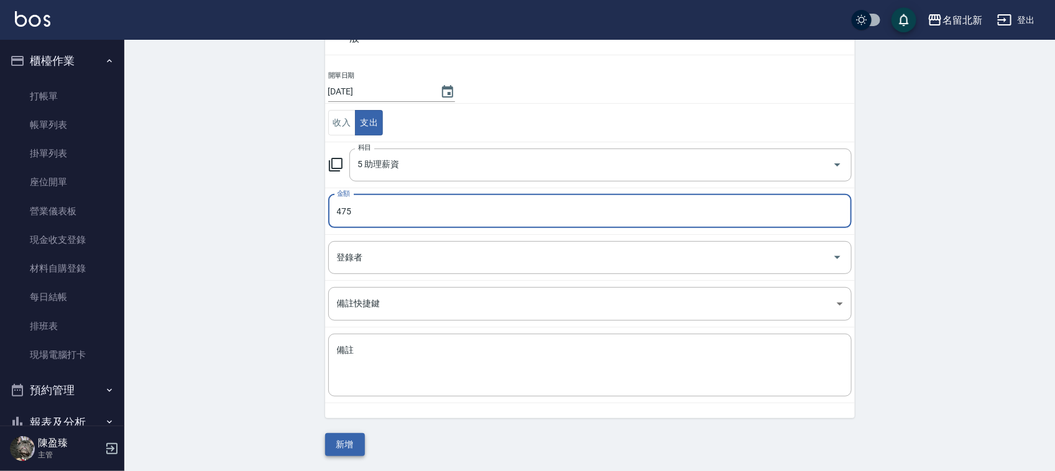
type input "475"
click at [347, 445] on button "新增" at bounding box center [345, 444] width 40 height 23
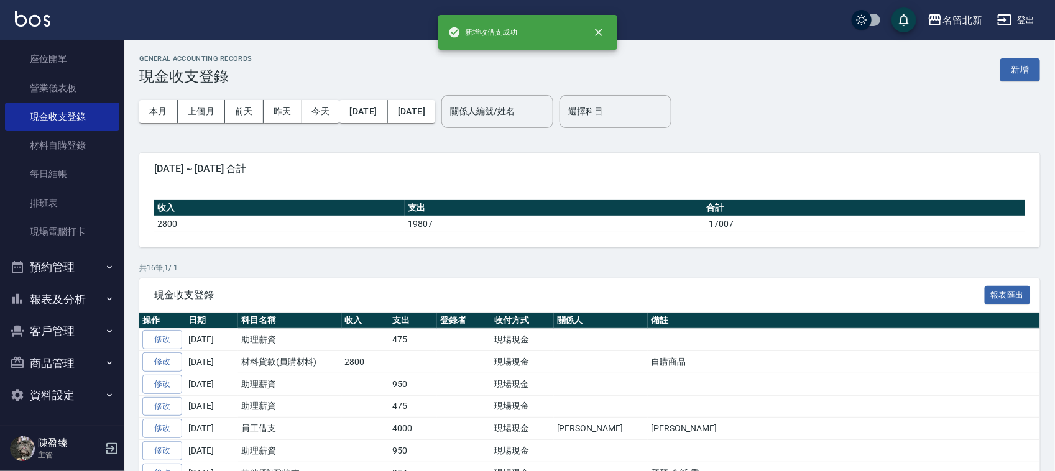
click at [63, 298] on button "報表及分析" at bounding box center [62, 300] width 114 height 32
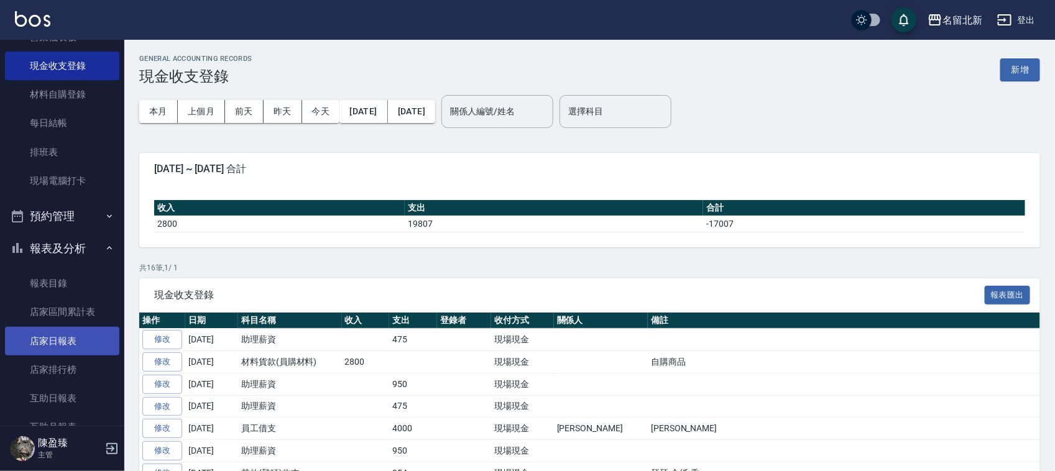
scroll to position [201, 0]
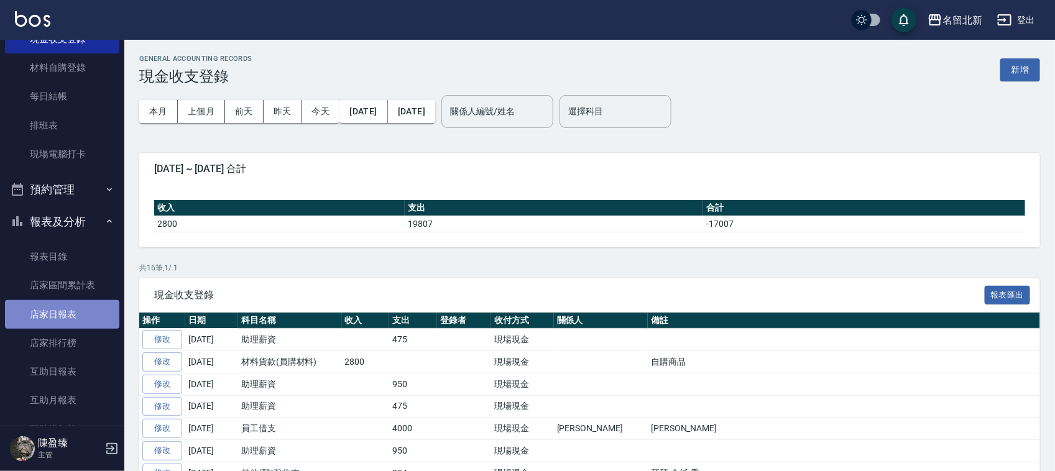
click at [70, 308] on link "店家日報表" at bounding box center [62, 314] width 114 height 29
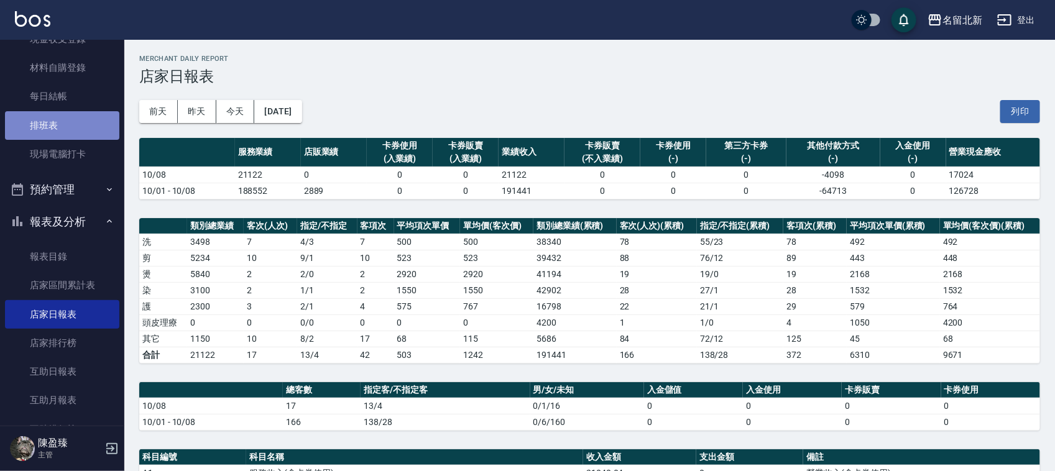
click at [72, 121] on link "排班表" at bounding box center [62, 125] width 114 height 29
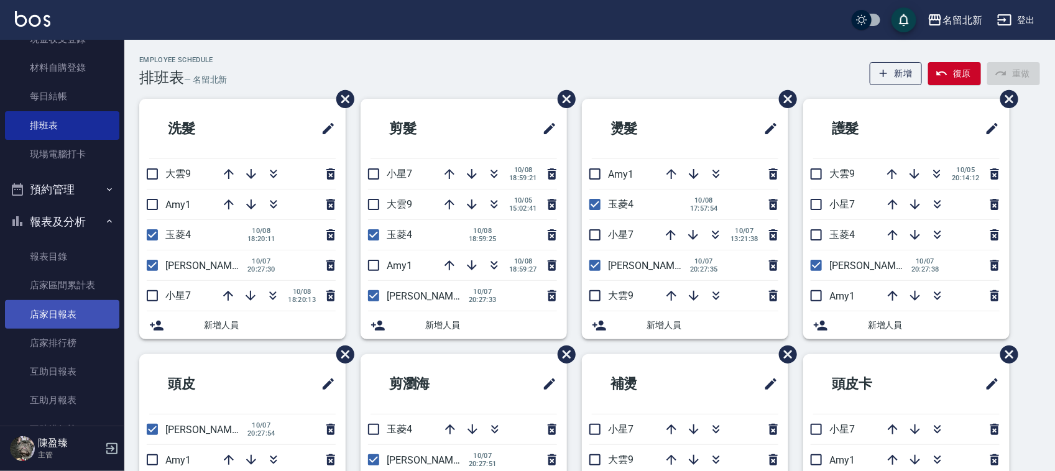
drag, startPoint x: 61, startPoint y: 334, endPoint x: 45, endPoint y: 305, distance: 32.9
click at [60, 331] on link "店家排行榜" at bounding box center [62, 343] width 114 height 29
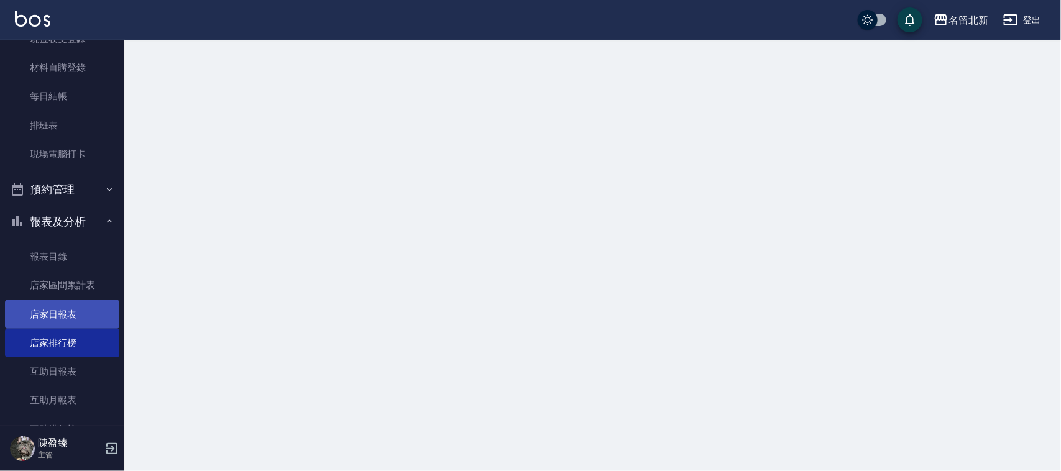
click at [44, 303] on link "店家日報表" at bounding box center [62, 314] width 114 height 29
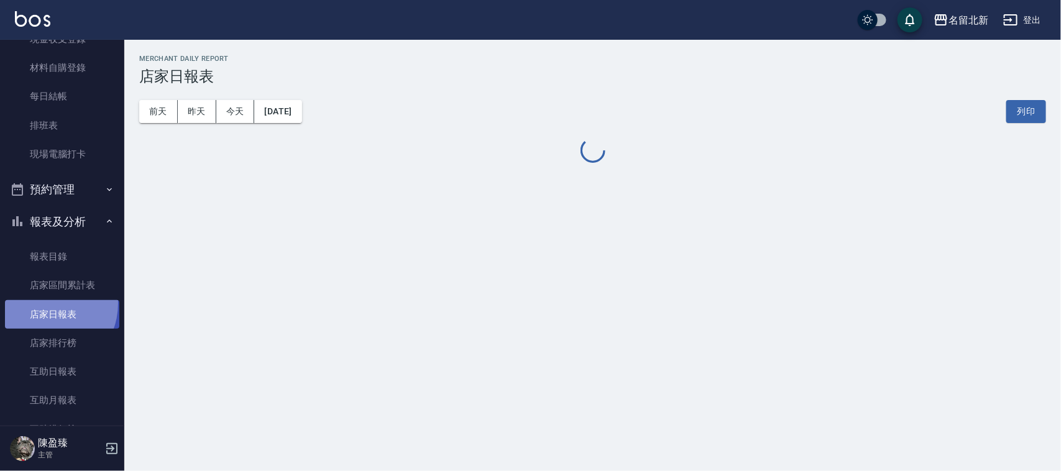
click at [44, 302] on link "店家日報表" at bounding box center [62, 314] width 114 height 29
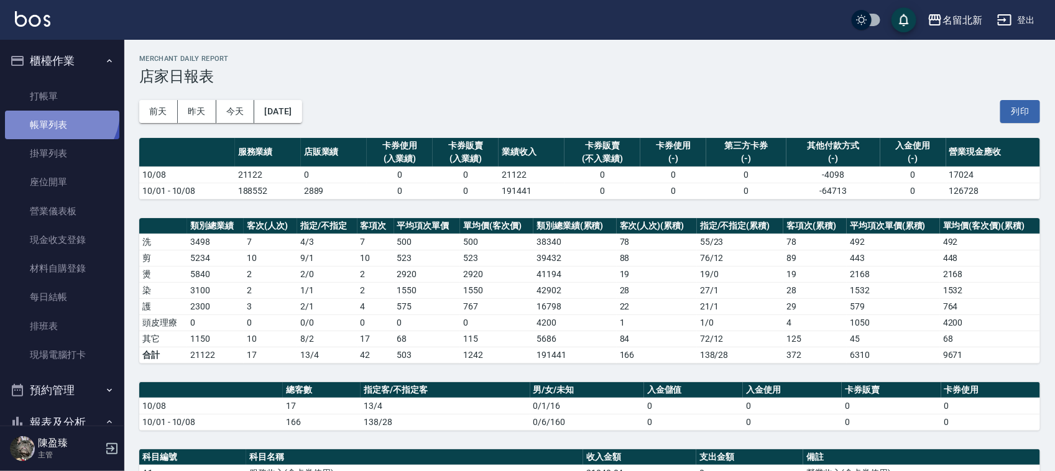
click at [57, 111] on link "帳單列表" at bounding box center [62, 125] width 114 height 29
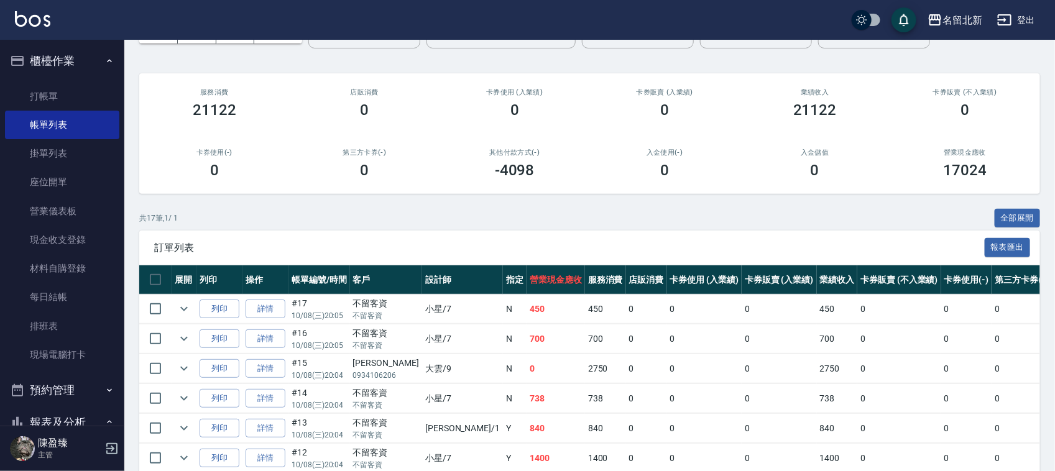
scroll to position [155, 0]
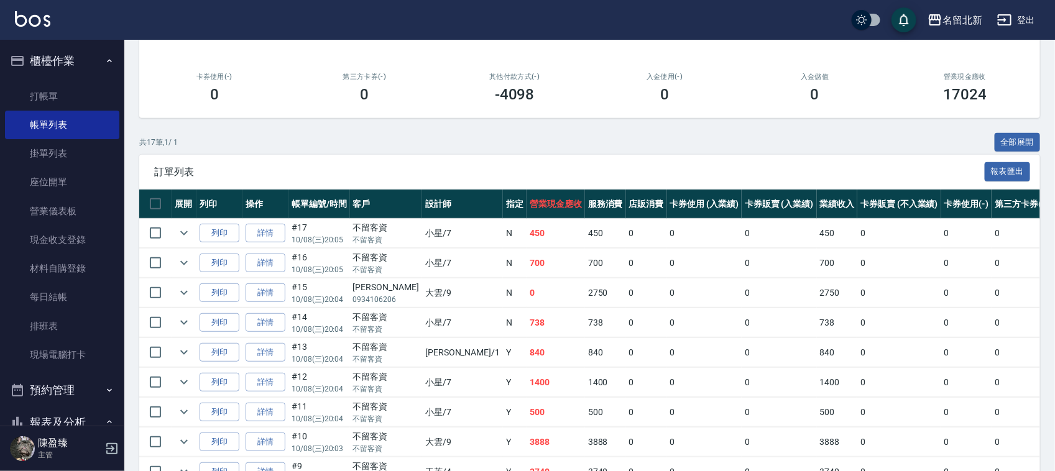
click at [274, 237] on link "詳情" at bounding box center [266, 233] width 40 height 19
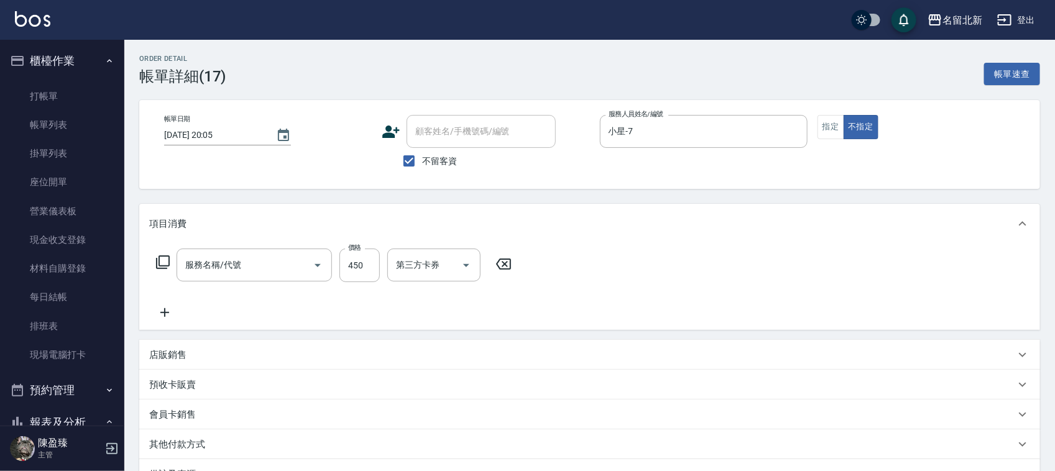
type input "[DATE] 20:05"
checkbox input "true"
type input "小星-7"
type input "髮質調理洗髮(204)"
click at [364, 255] on input "450" at bounding box center [360, 266] width 40 height 34
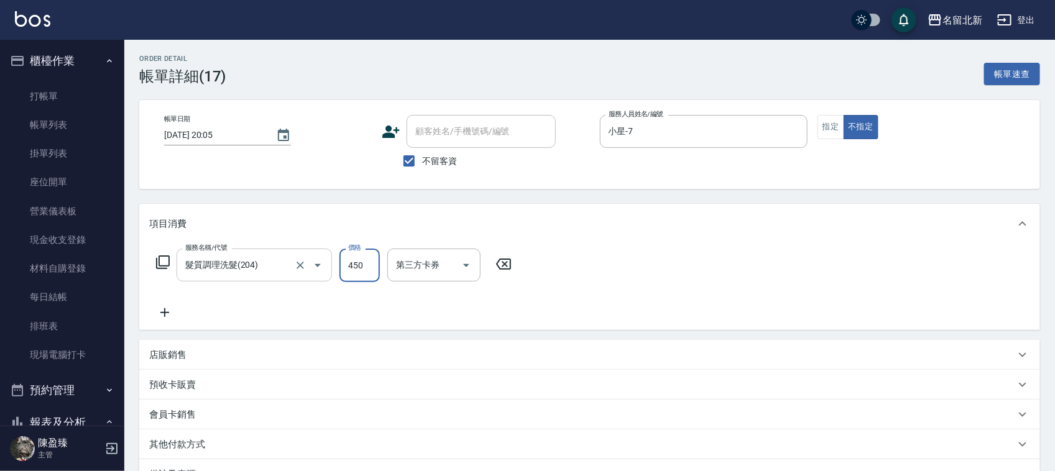
click at [308, 278] on div at bounding box center [309, 265] width 35 height 33
click at [303, 264] on icon "Clear" at bounding box center [300, 265] width 12 height 12
drag, startPoint x: 244, startPoint y: 265, endPoint x: 232, endPoint y: 261, distance: 12.4
click at [236, 262] on input "服務名稱/代號" at bounding box center [236, 265] width 109 height 22
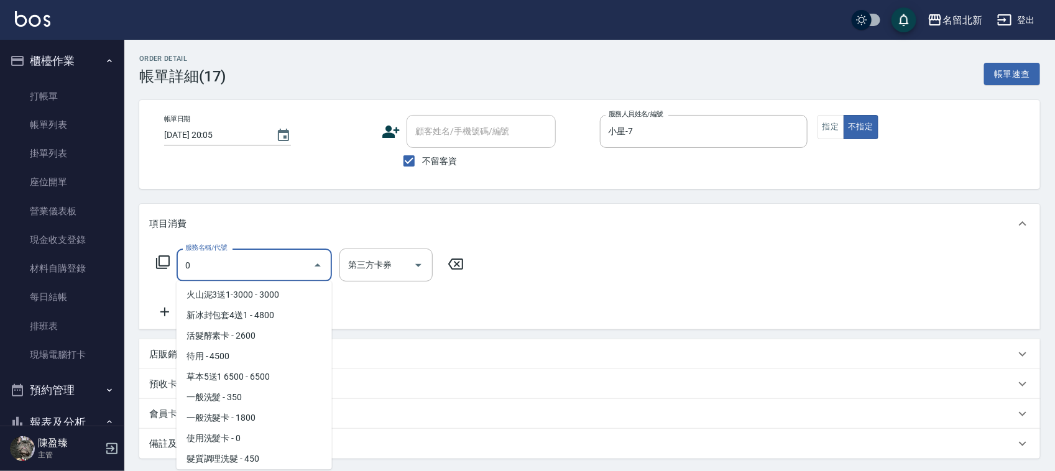
scroll to position [4, 0]
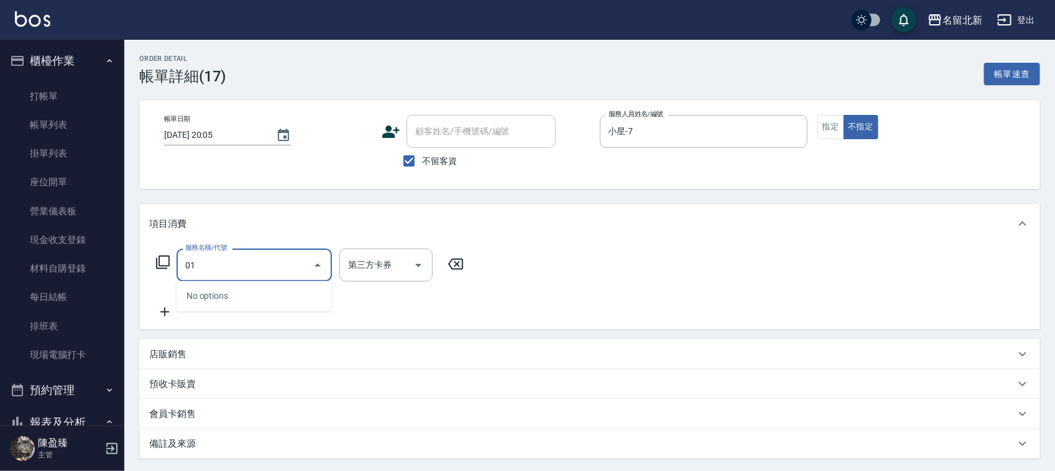
type input "0"
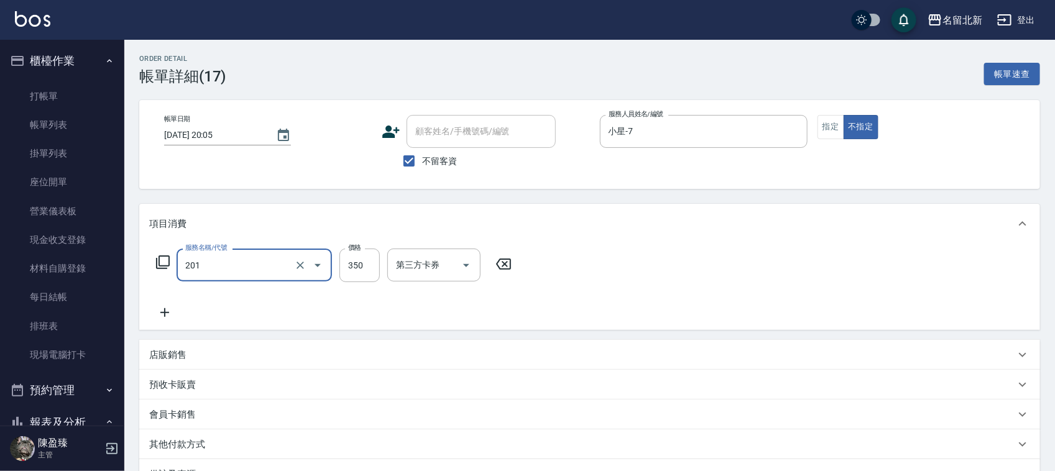
type input "一般洗髮(201)"
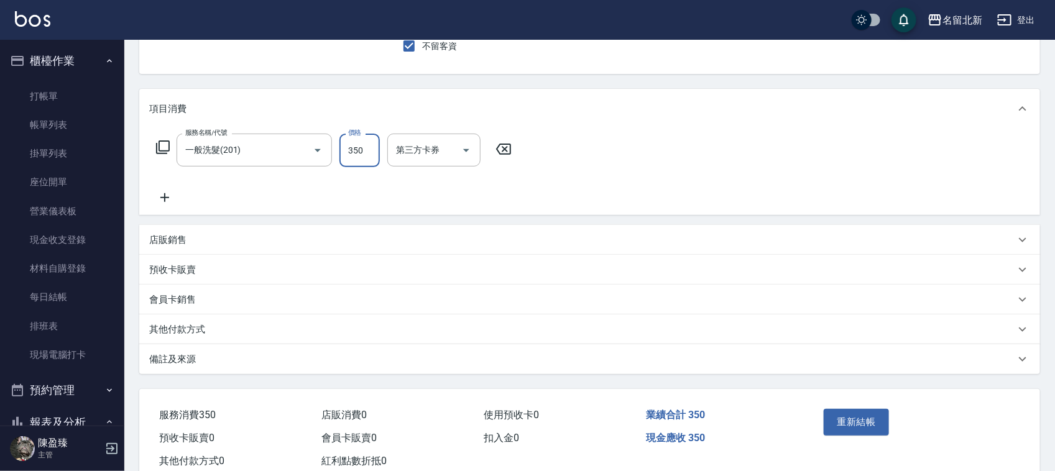
scroll to position [151, 0]
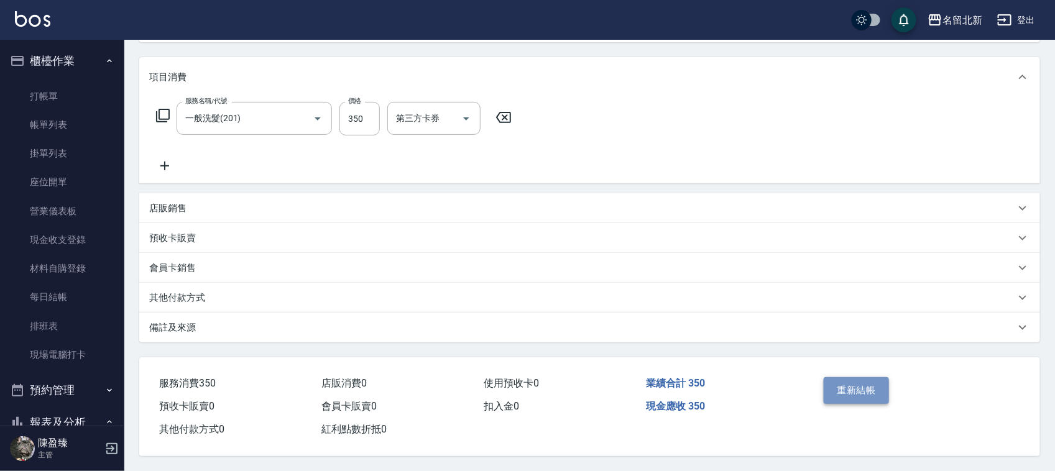
click at [852, 395] on button "重新結帳" at bounding box center [857, 390] width 66 height 26
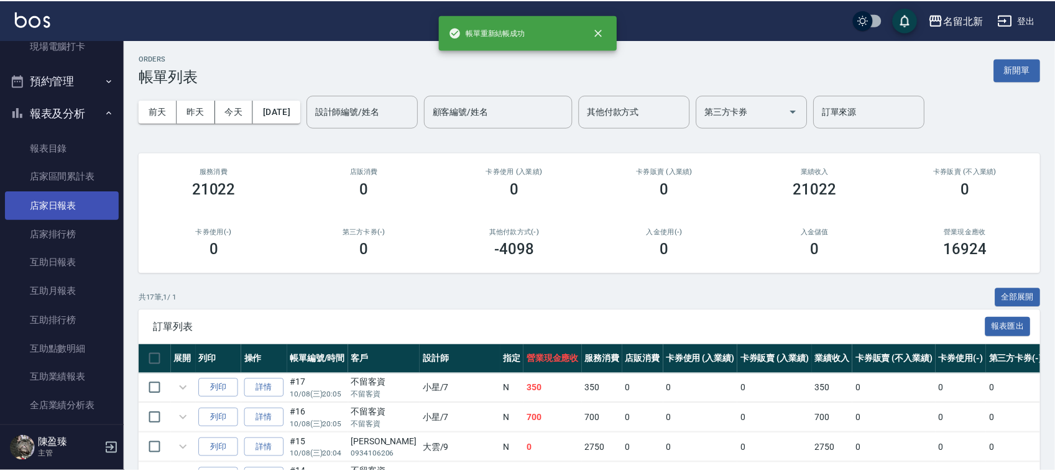
scroll to position [311, 0]
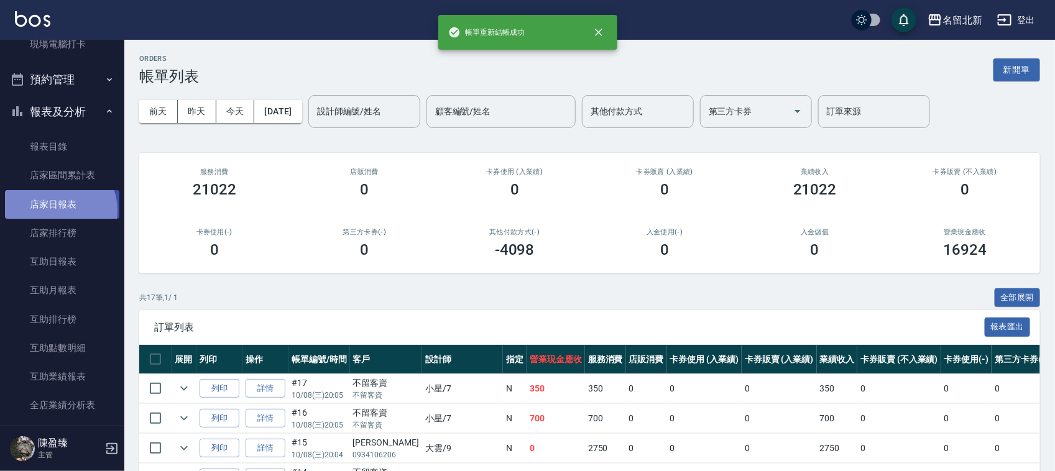
click at [58, 210] on link "店家日報表" at bounding box center [62, 204] width 114 height 29
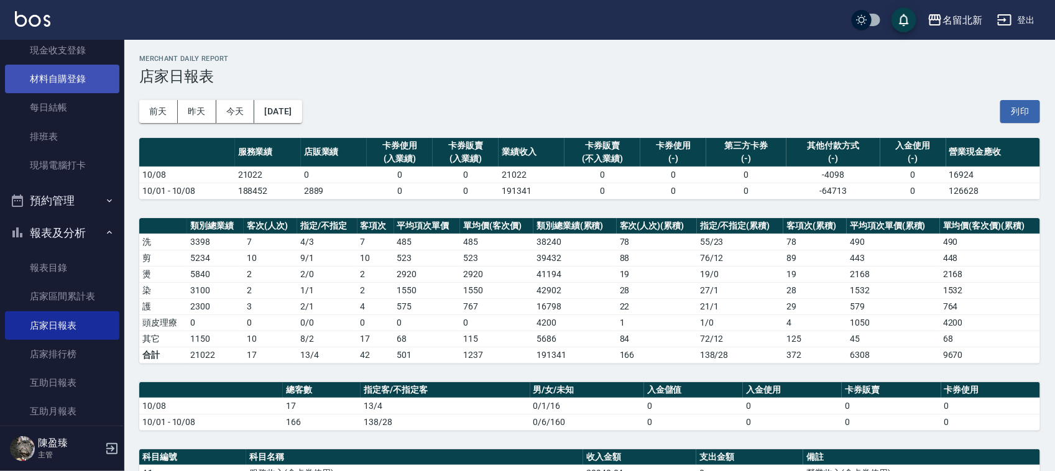
scroll to position [78, 0]
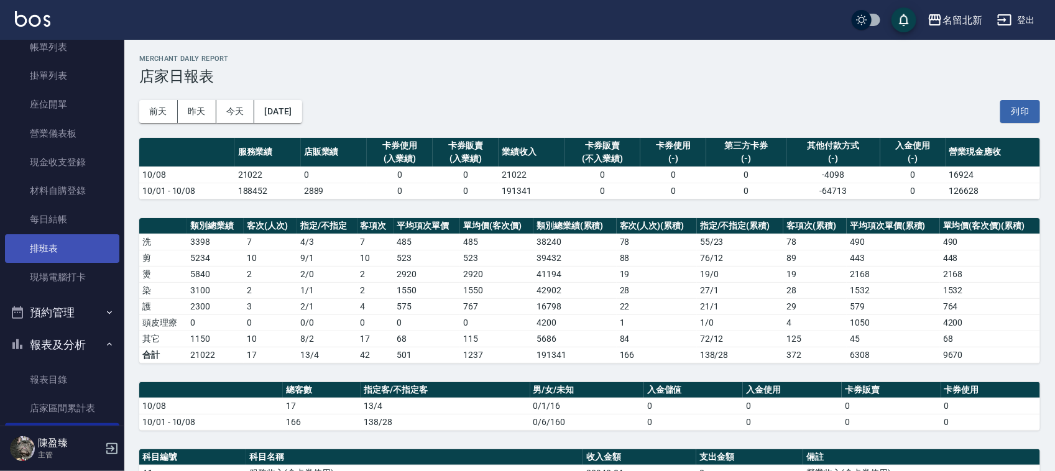
click at [53, 238] on link "排班表" at bounding box center [62, 248] width 114 height 29
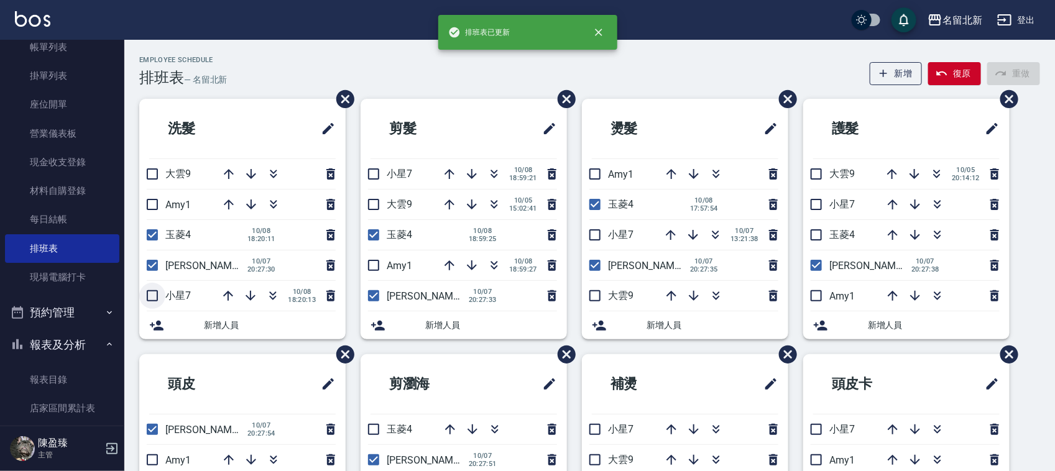
click at [148, 295] on input "checkbox" at bounding box center [152, 296] width 26 height 26
checkbox input "true"
click at [374, 175] on input "checkbox" at bounding box center [374, 174] width 26 height 26
checkbox input "true"
click at [600, 229] on input "checkbox" at bounding box center [595, 235] width 26 height 26
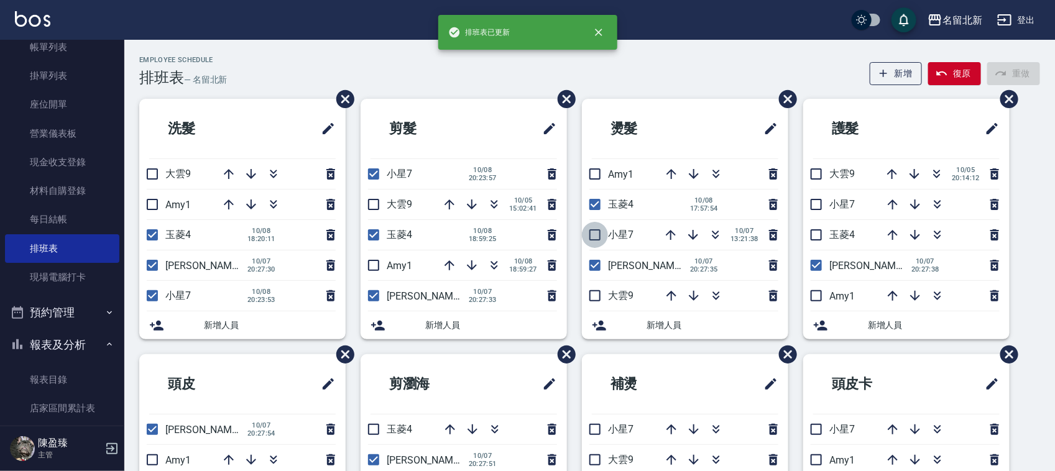
checkbox input "true"
click at [823, 202] on input "checkbox" at bounding box center [816, 205] width 26 height 26
checkbox input "true"
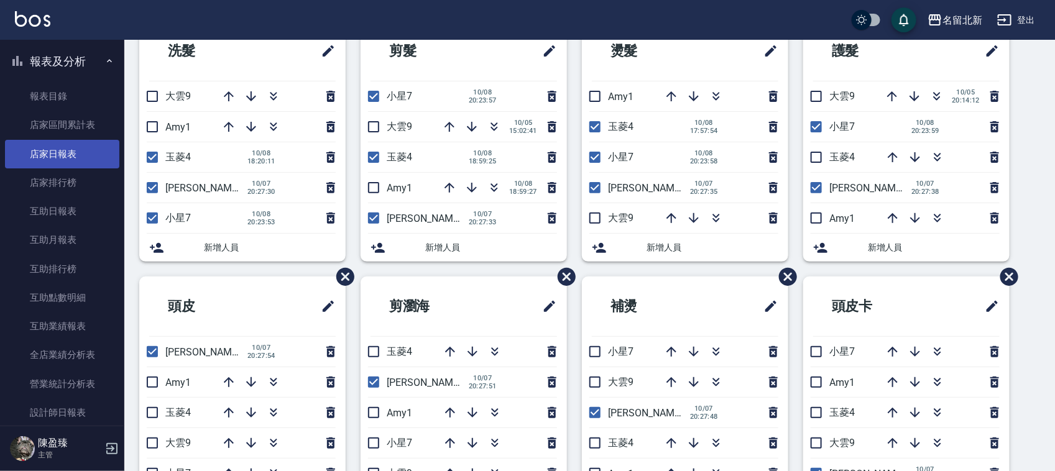
scroll to position [389, 0]
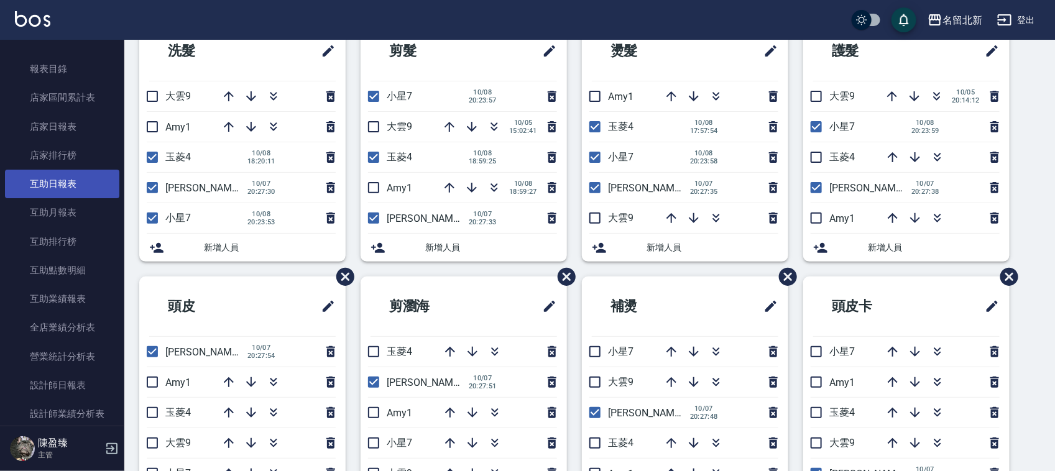
click at [76, 188] on link "互助日報表" at bounding box center [62, 184] width 114 height 29
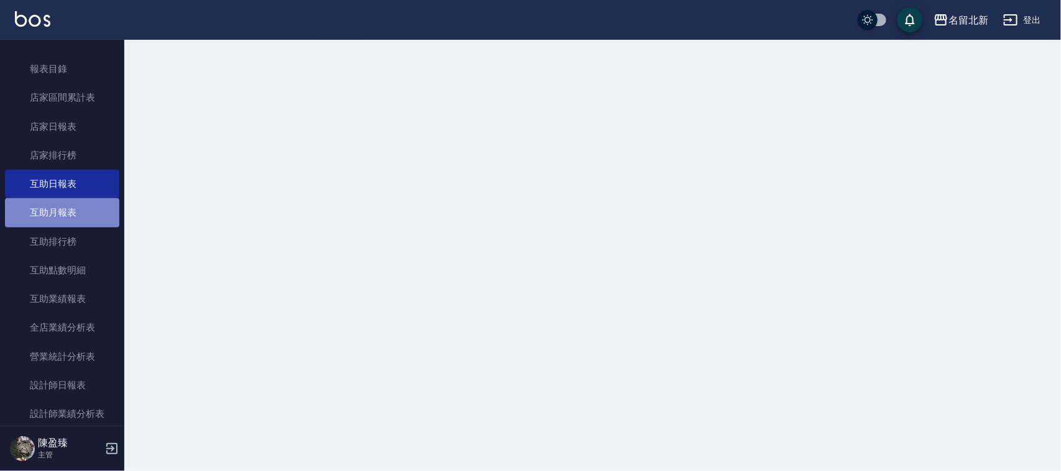
drag, startPoint x: 63, startPoint y: 216, endPoint x: 83, endPoint y: 209, distance: 21.3
click at [64, 216] on link "互助月報表" at bounding box center [62, 212] width 114 height 29
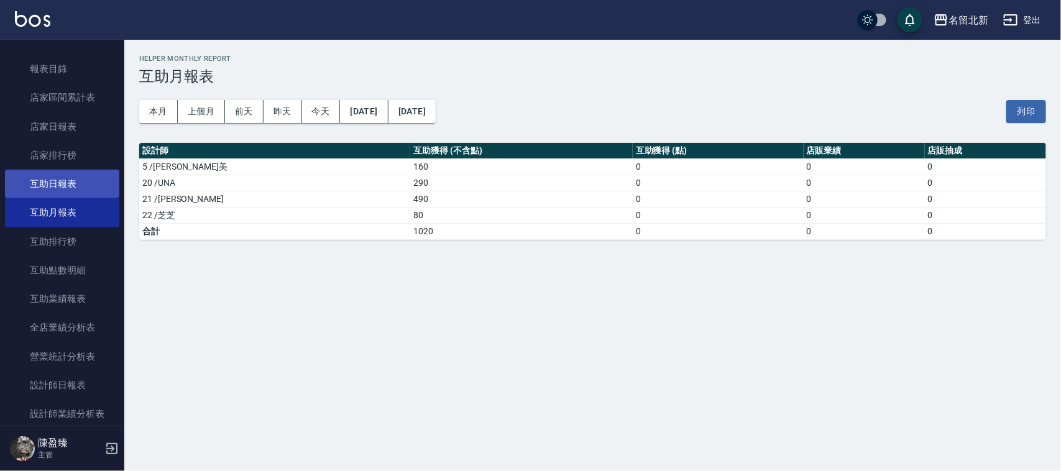
click at [99, 190] on link "互助日報表" at bounding box center [62, 184] width 114 height 29
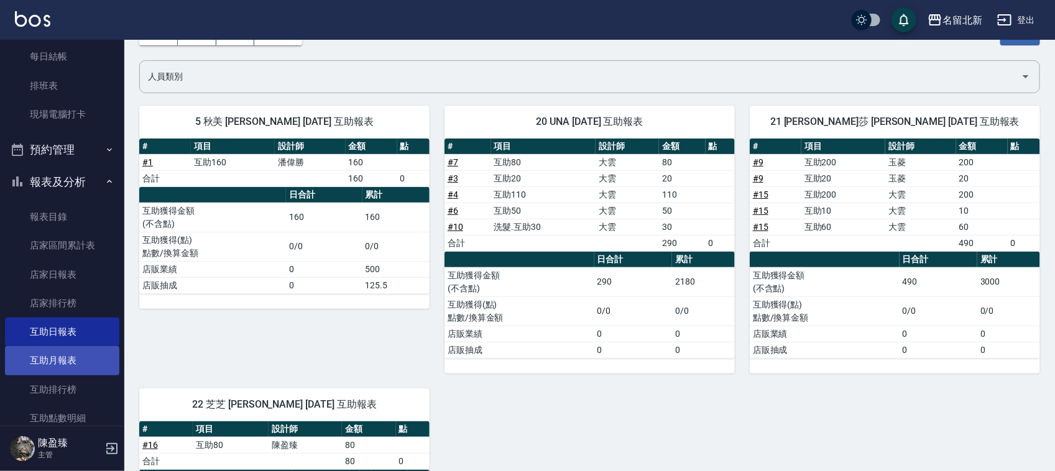
scroll to position [233, 0]
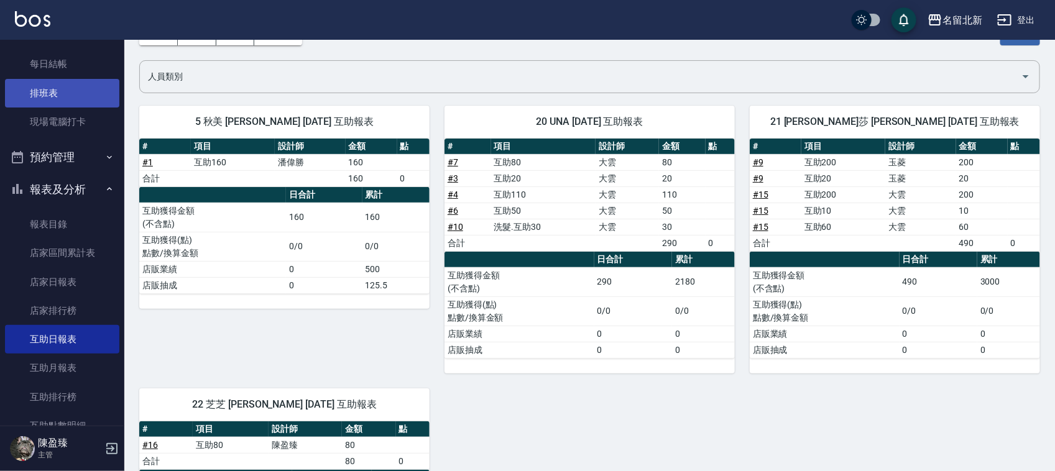
drag, startPoint x: 75, startPoint y: 98, endPoint x: 639, endPoint y: 269, distance: 589.2
click at [73, 98] on link "排班表" at bounding box center [62, 93] width 114 height 29
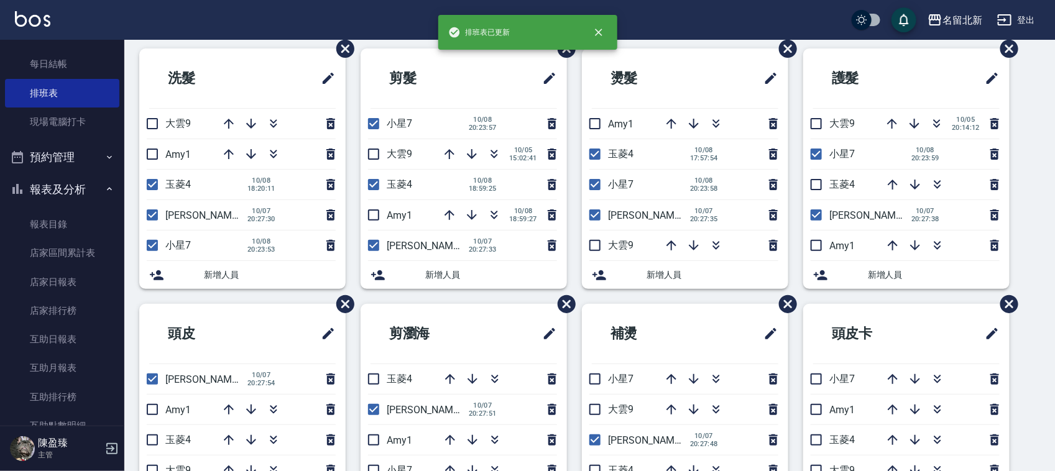
scroll to position [78, 0]
